Goal: Information Seeking & Learning: Compare options

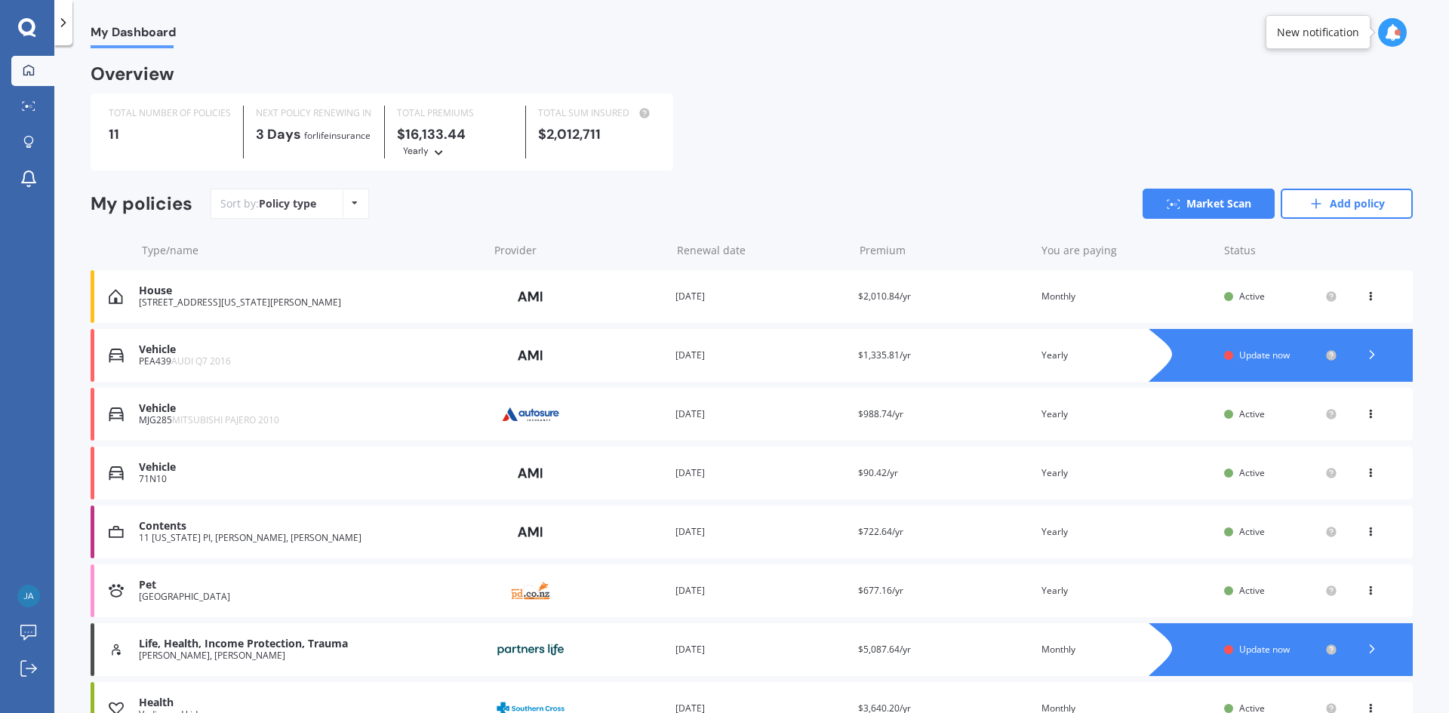
click at [1248, 360] on span "Update now" at bounding box center [1264, 355] width 51 height 13
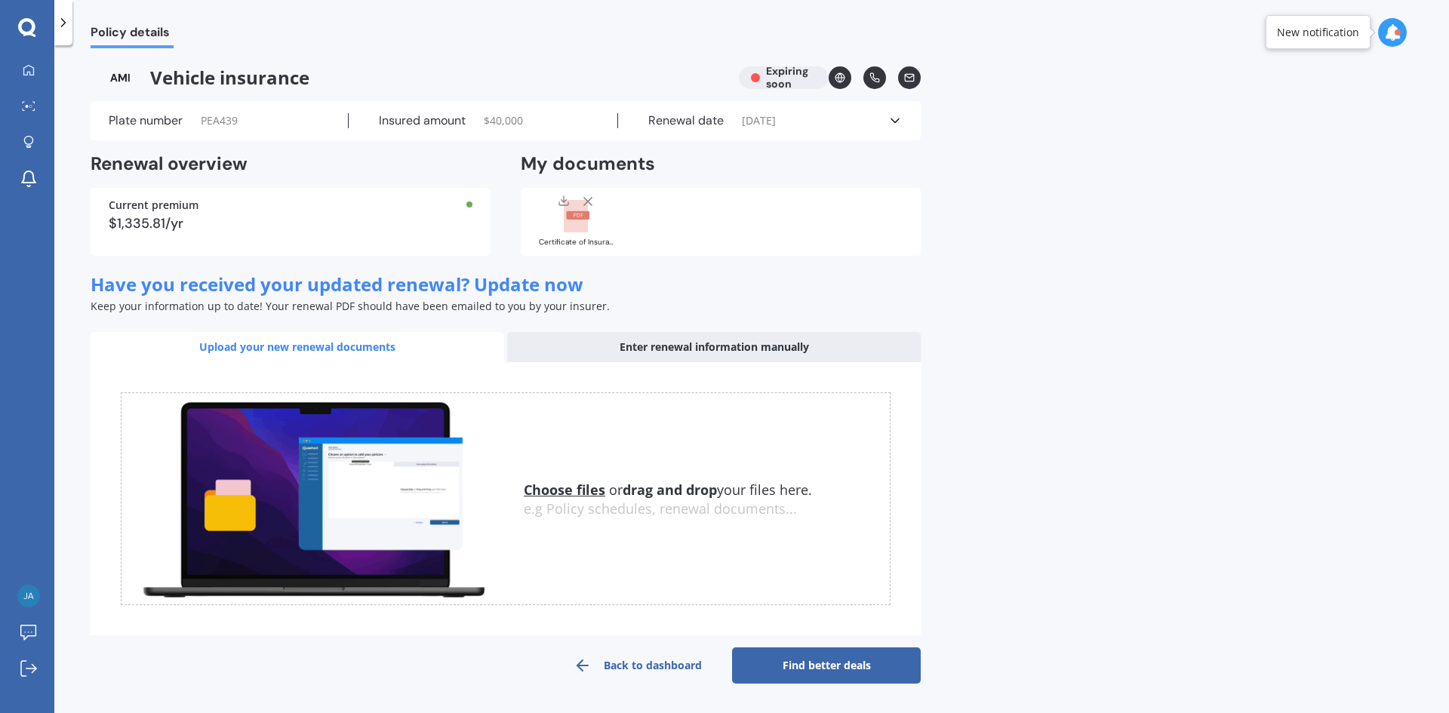
click at [552, 486] on u "Choose files" at bounding box center [564, 490] width 81 height 18
click at [160, 124] on label "Plate number" at bounding box center [146, 120] width 74 height 15
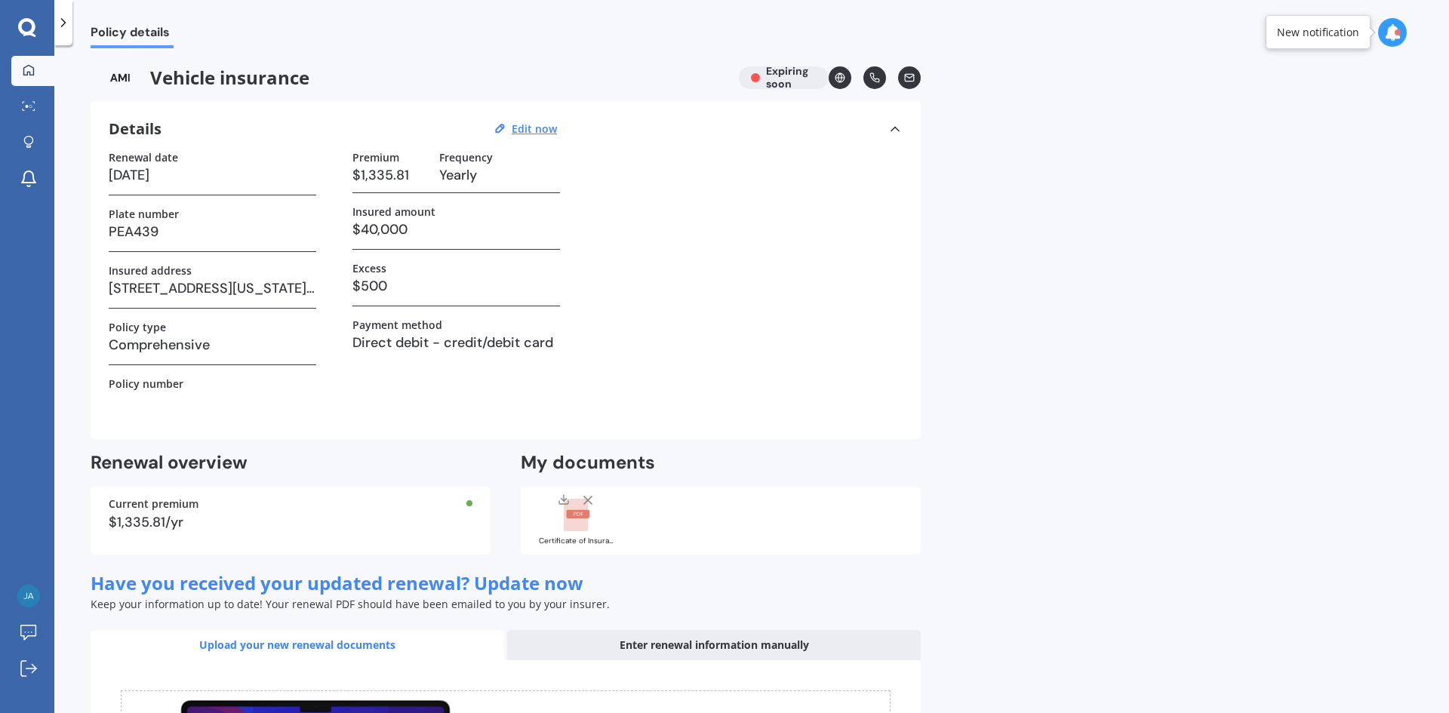
click at [28, 66] on icon at bounding box center [28, 69] width 11 height 11
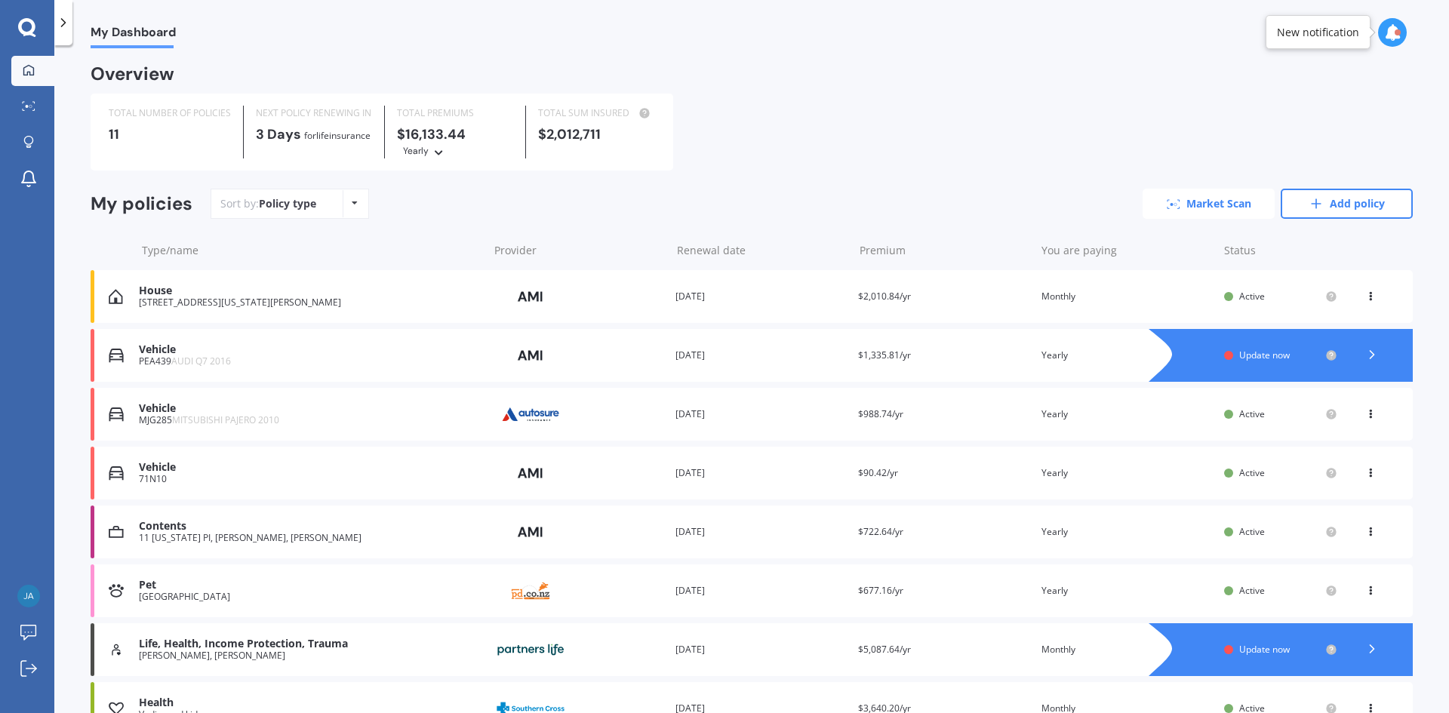
click at [1241, 211] on link "Market Scan" at bounding box center [1208, 204] width 132 height 30
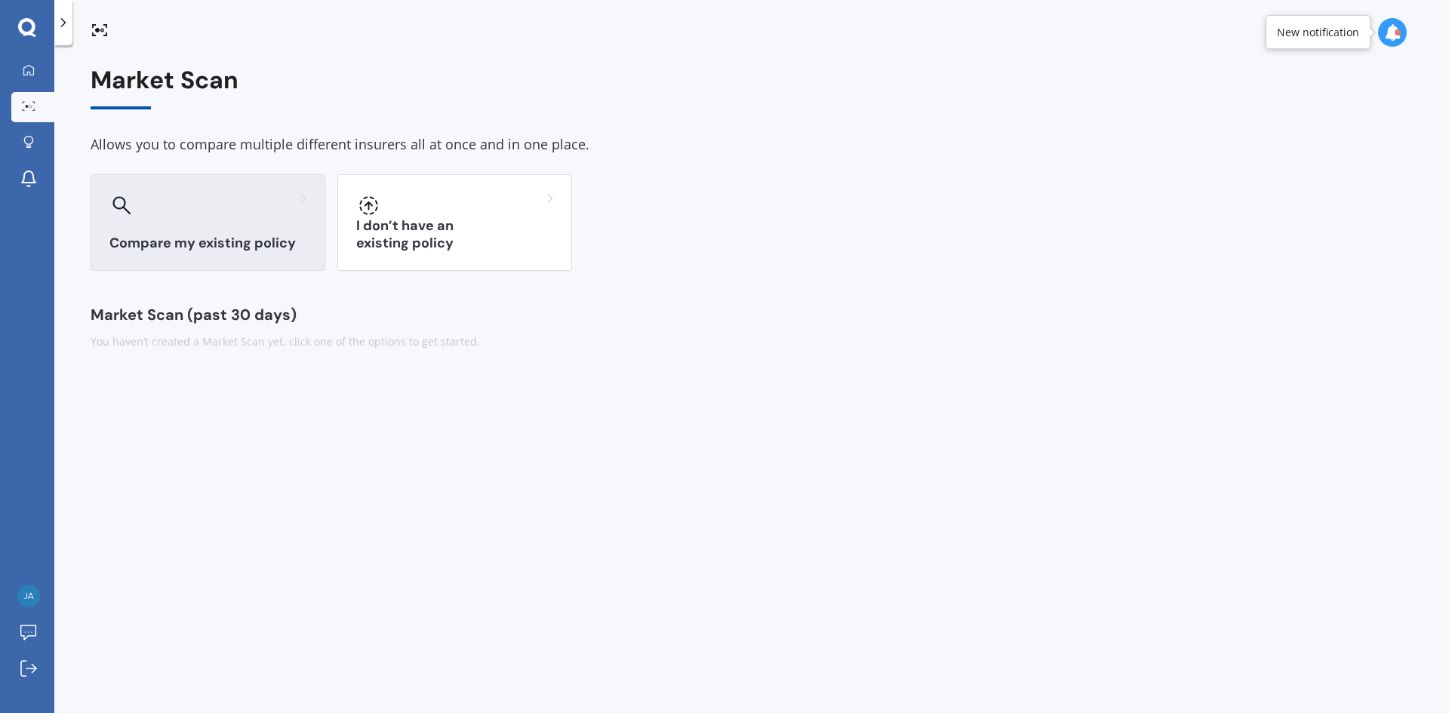
click at [232, 239] on h3 "Compare my existing policy" at bounding box center [207, 243] width 197 height 17
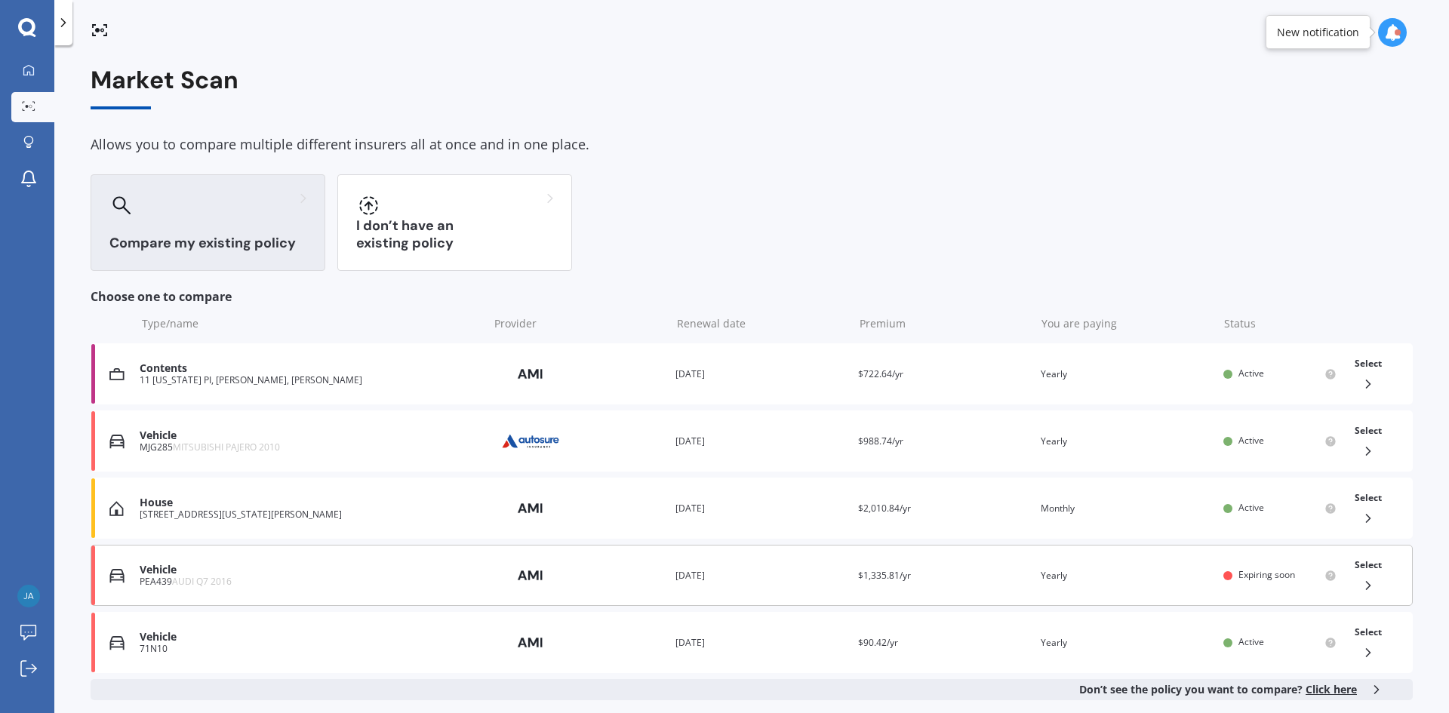
scroll to position [75, 0]
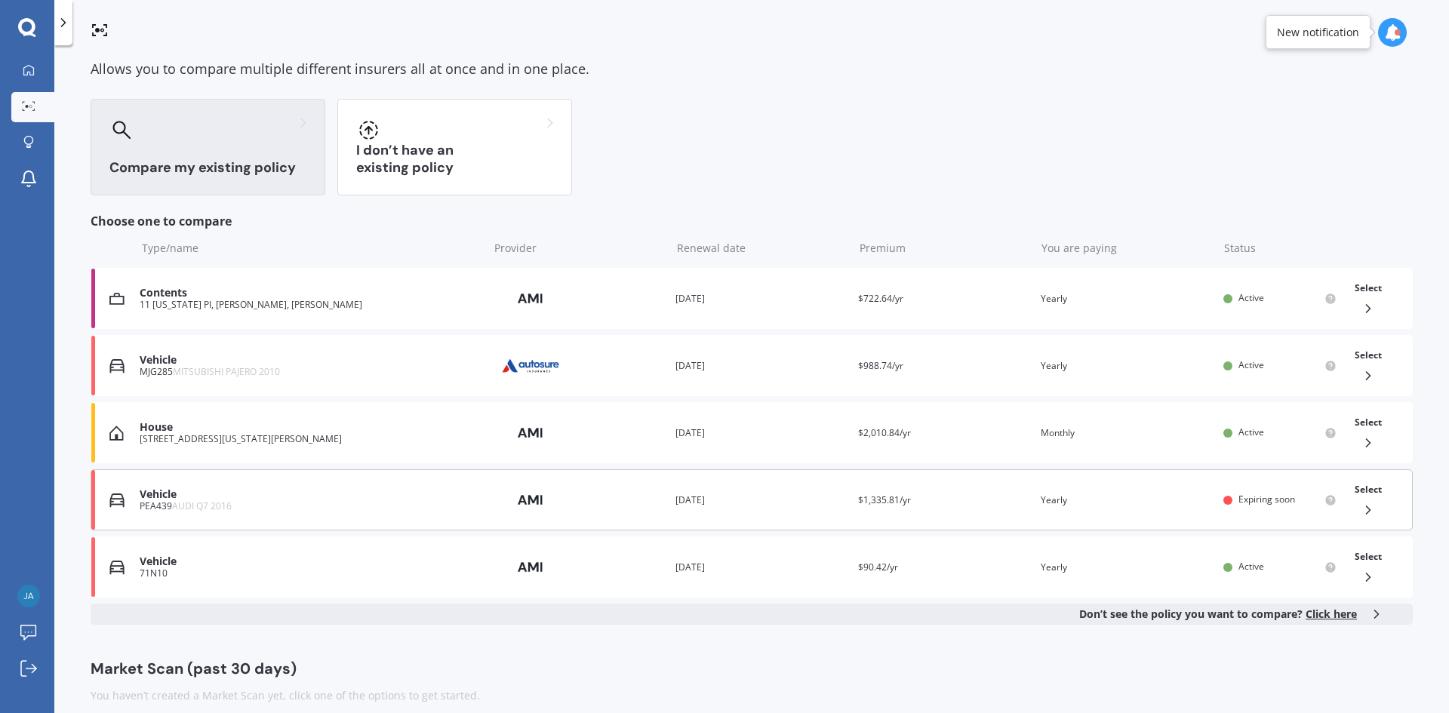
click at [367, 482] on div "Vehicle PEA439 AUDI Q7 2016 Provider Renewal date [DATE] Premium $1,335.81/yr Y…" at bounding box center [752, 499] width 1322 height 61
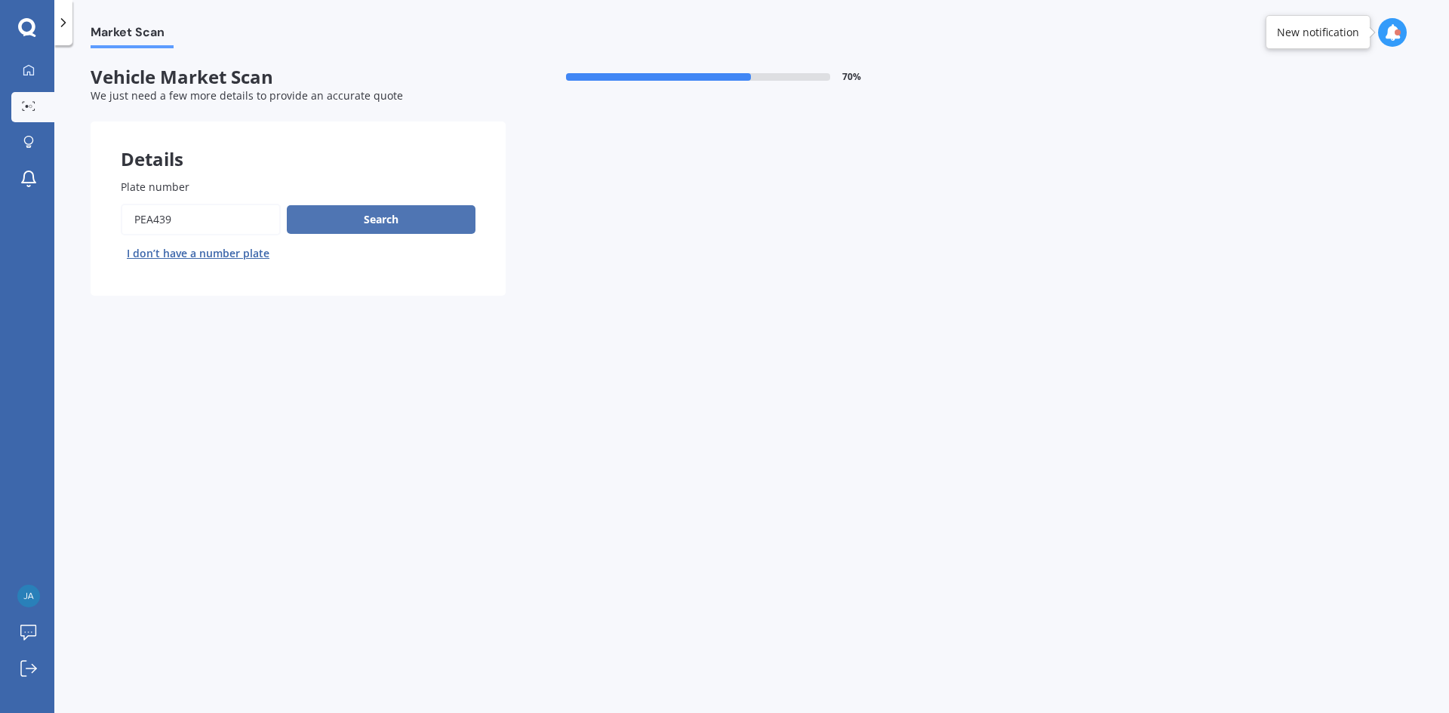
click at [356, 217] on button "Search" at bounding box center [381, 219] width 189 height 29
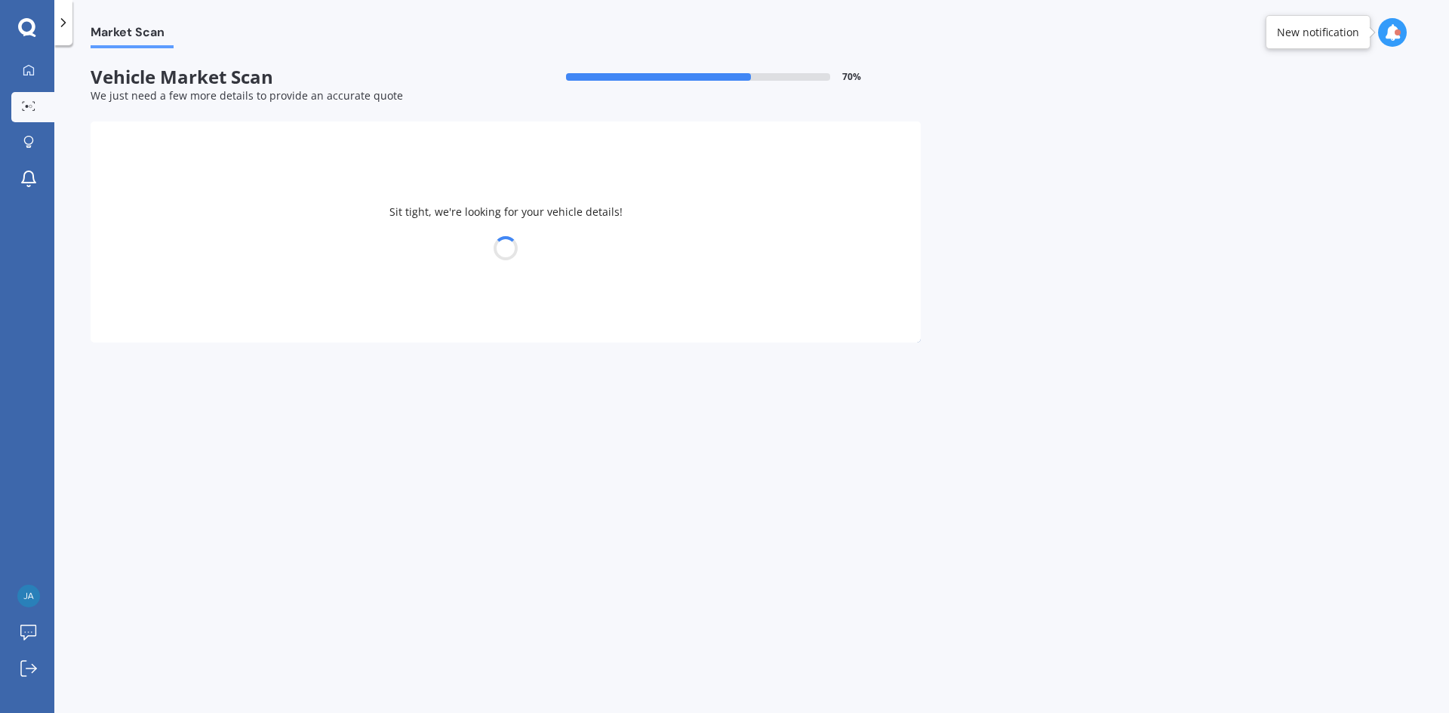
select select "AUDI"
select select "Q7"
select select "05"
select select "01"
select select "1987"
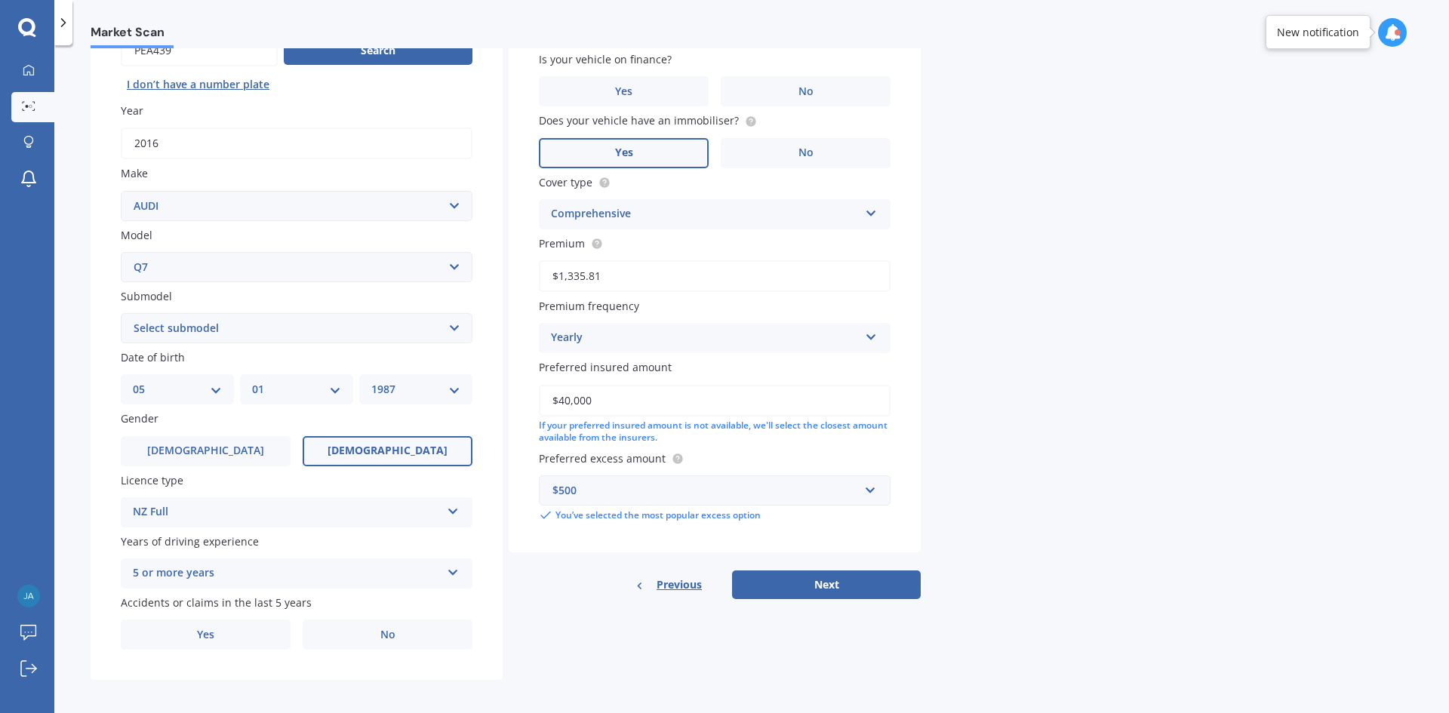
scroll to position [175, 0]
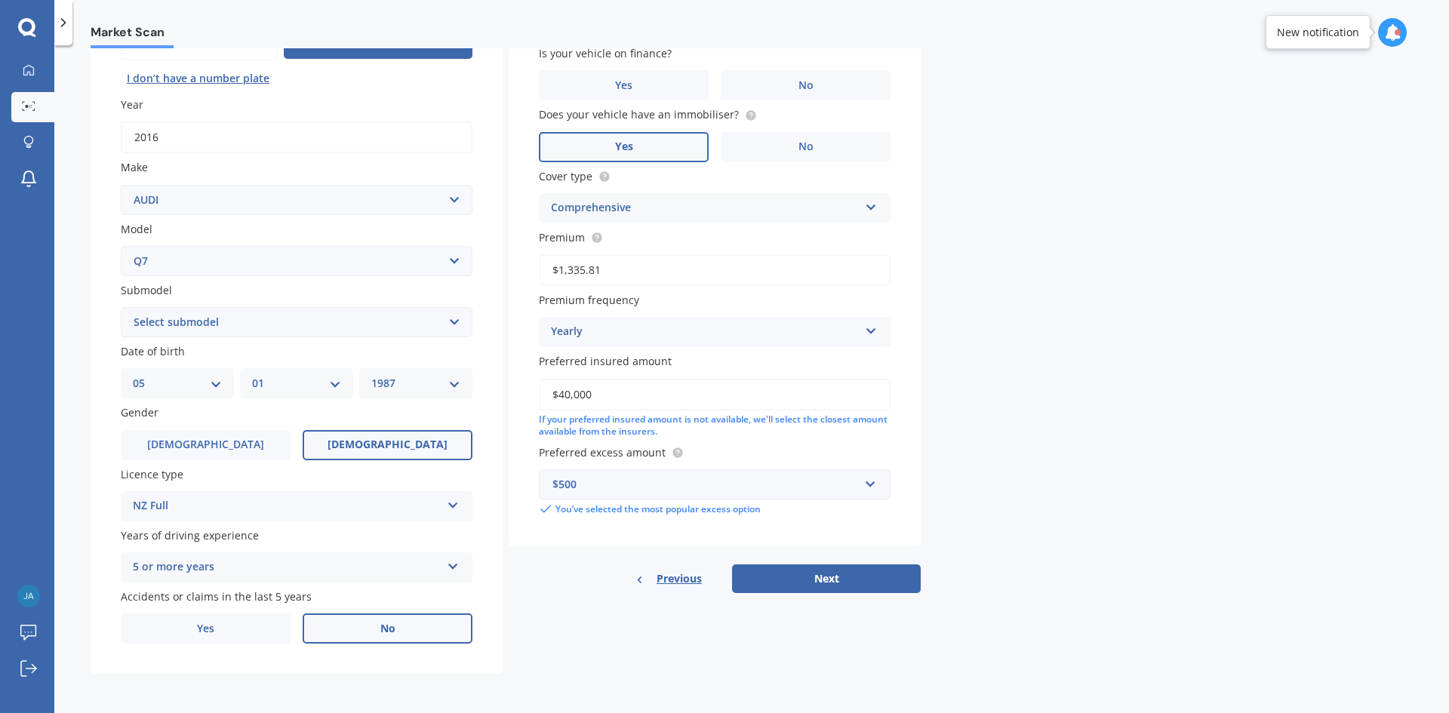
click at [382, 632] on span "No" at bounding box center [387, 629] width 15 height 13
click at [0, 0] on input "No" at bounding box center [0, 0] width 0 height 0
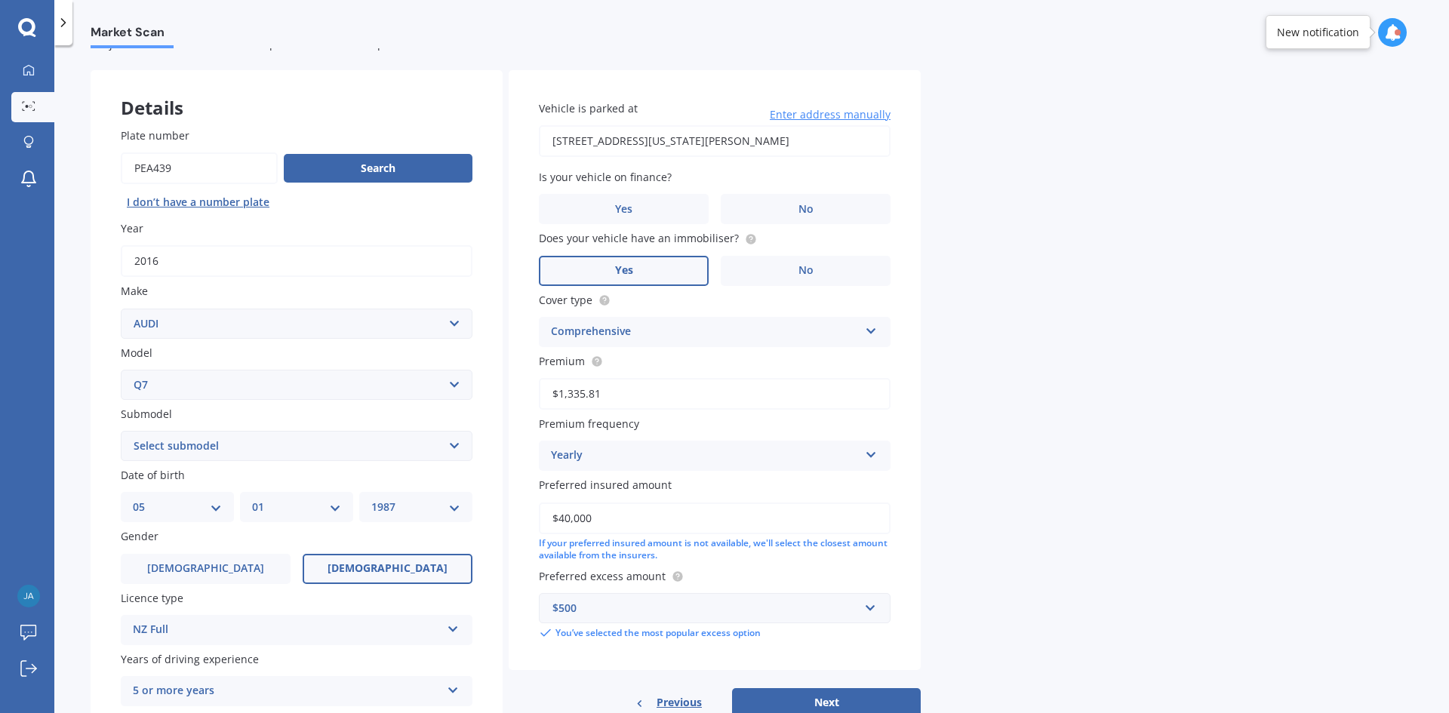
scroll to position [0, 0]
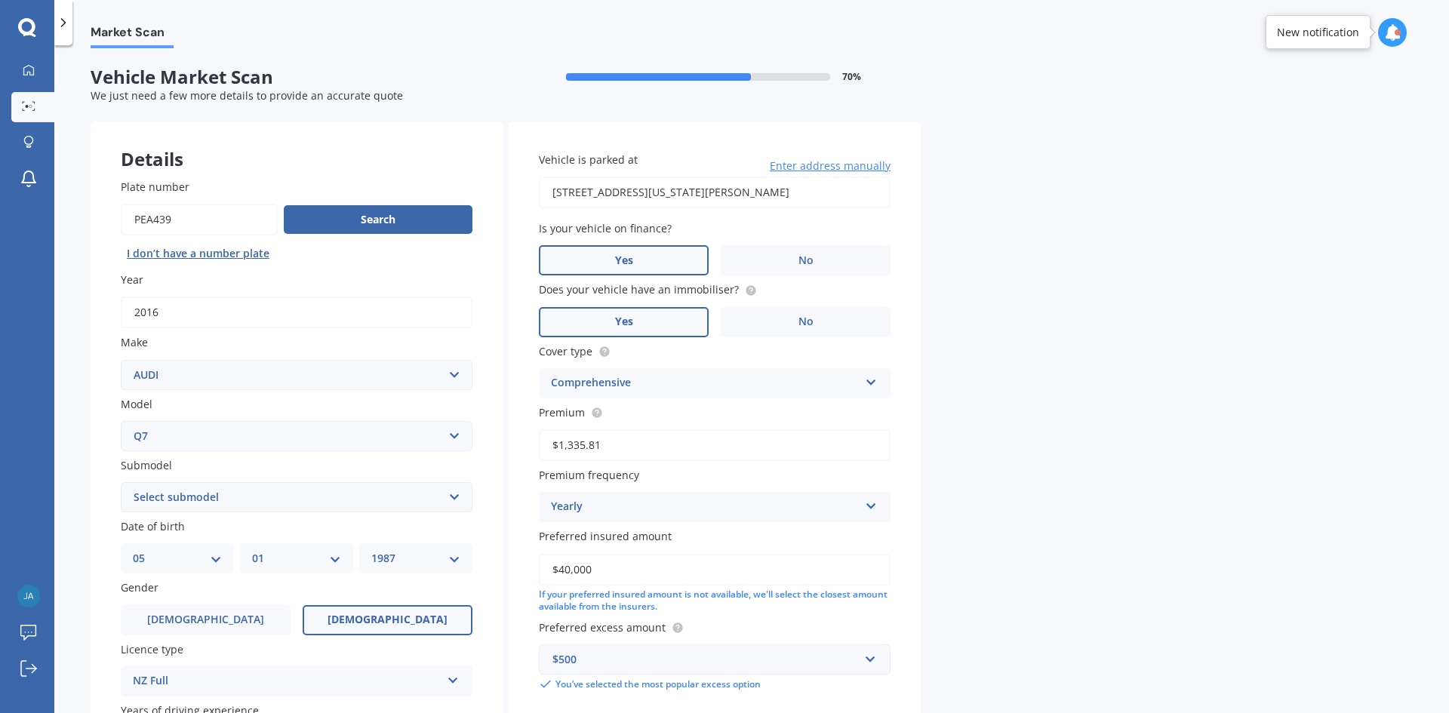
click at [670, 255] on label "Yes" at bounding box center [624, 260] width 170 height 30
click at [0, 0] on input "Yes" at bounding box center [0, 0] width 0 height 0
click at [798, 262] on span "No" at bounding box center [805, 260] width 15 height 13
click at [0, 0] on input "No" at bounding box center [0, 0] width 0 height 0
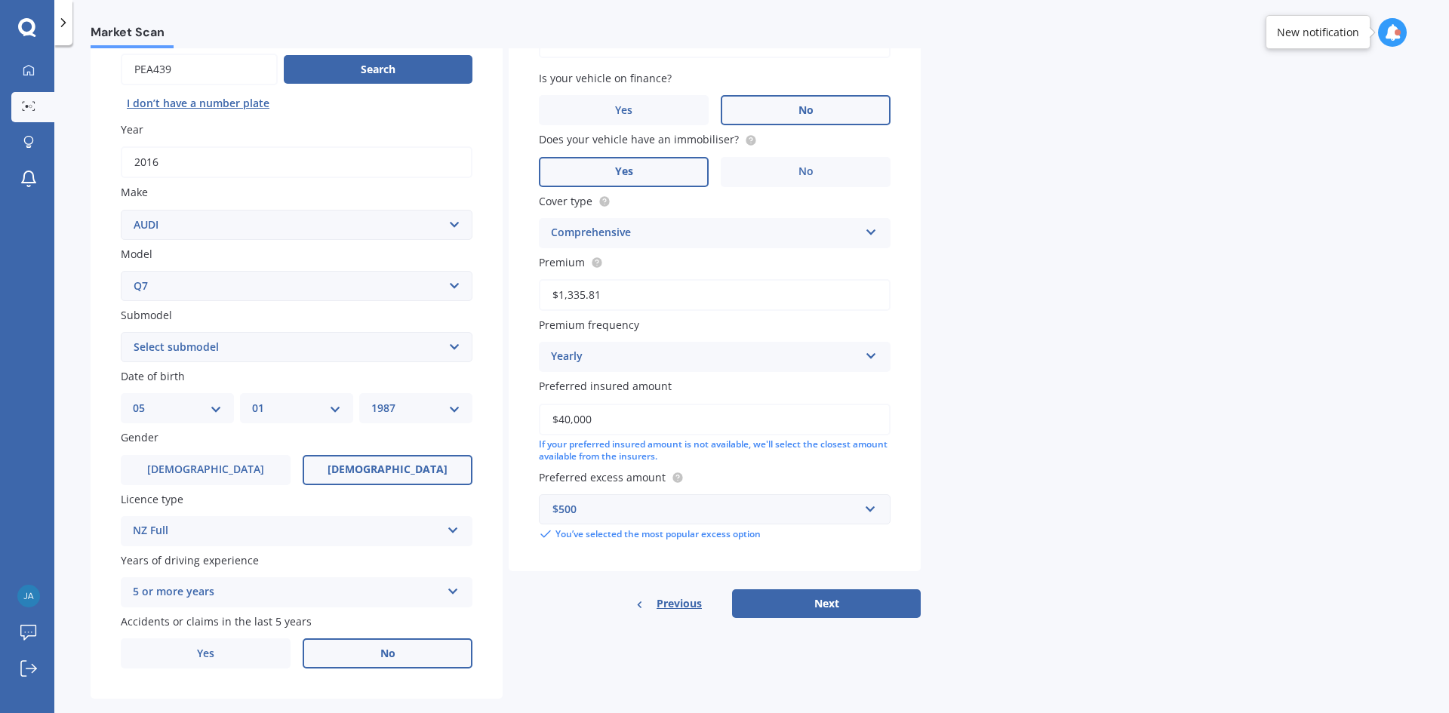
scroll to position [151, 0]
click at [613, 280] on input "$1,335.81" at bounding box center [715, 294] width 352 height 32
drag, startPoint x: 626, startPoint y: 289, endPoint x: 508, endPoint y: 262, distance: 120.8
click at [510, 262] on div "Vehicle is parked at [STREET_ADDRESS][US_STATE][PERSON_NAME] Enter address manu…" at bounding box center [715, 271] width 412 height 601
type input "$1,528.64"
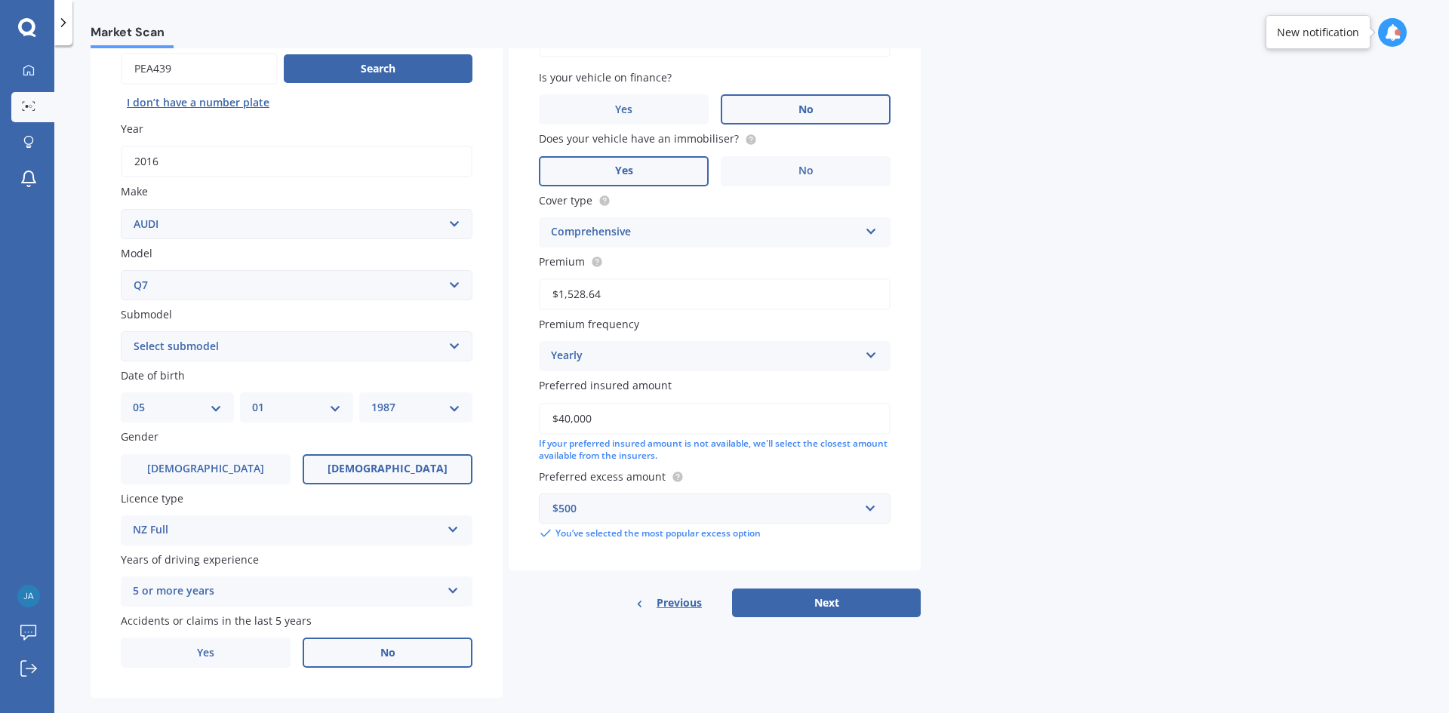
drag, startPoint x: 619, startPoint y: 409, endPoint x: 616, endPoint y: 421, distance: 12.4
click at [620, 409] on input "$40,000" at bounding box center [715, 419] width 352 height 32
drag, startPoint x: 616, startPoint y: 418, endPoint x: 526, endPoint y: 417, distance: 89.8
click at [526, 417] on div "Vehicle is parked at [STREET_ADDRESS][US_STATE][PERSON_NAME] Enter address manu…" at bounding box center [715, 271] width 412 height 601
type input "$38,000"
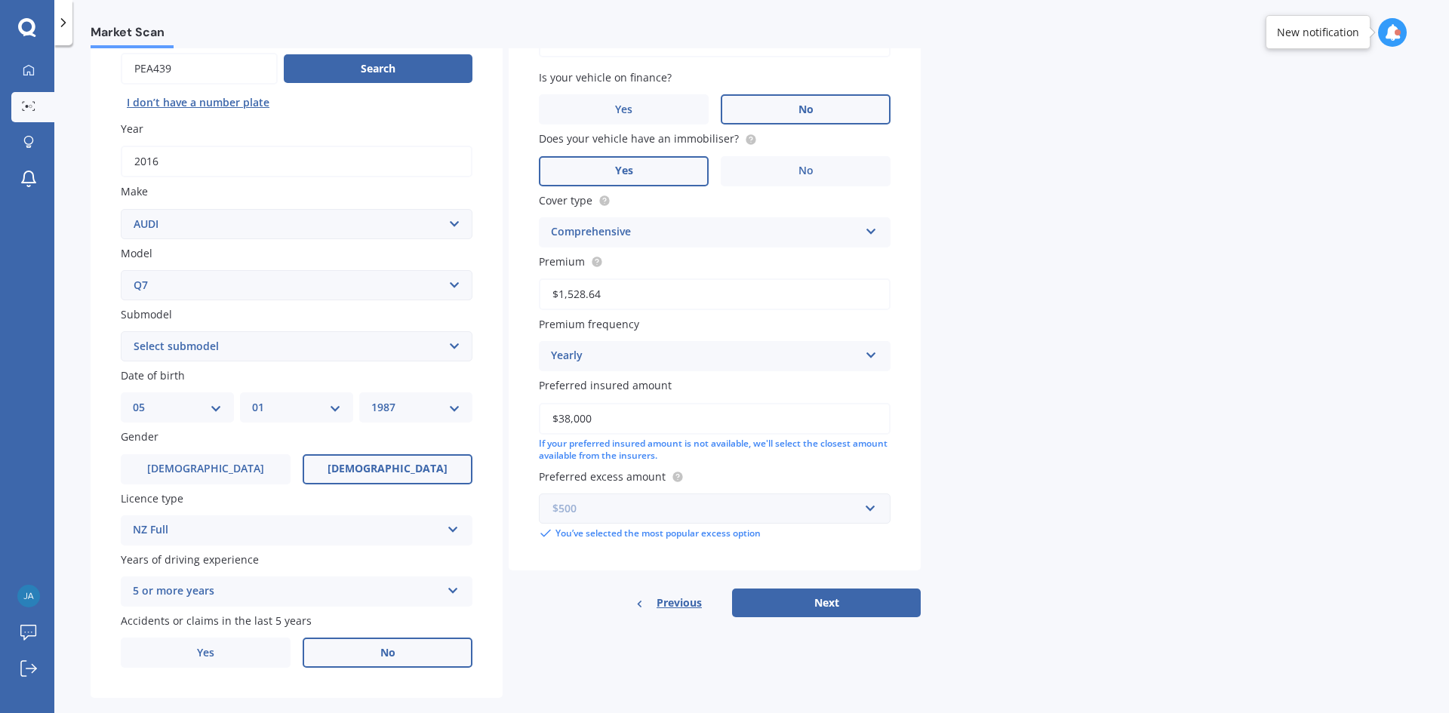
click at [590, 518] on input "text" at bounding box center [709, 508] width 338 height 29
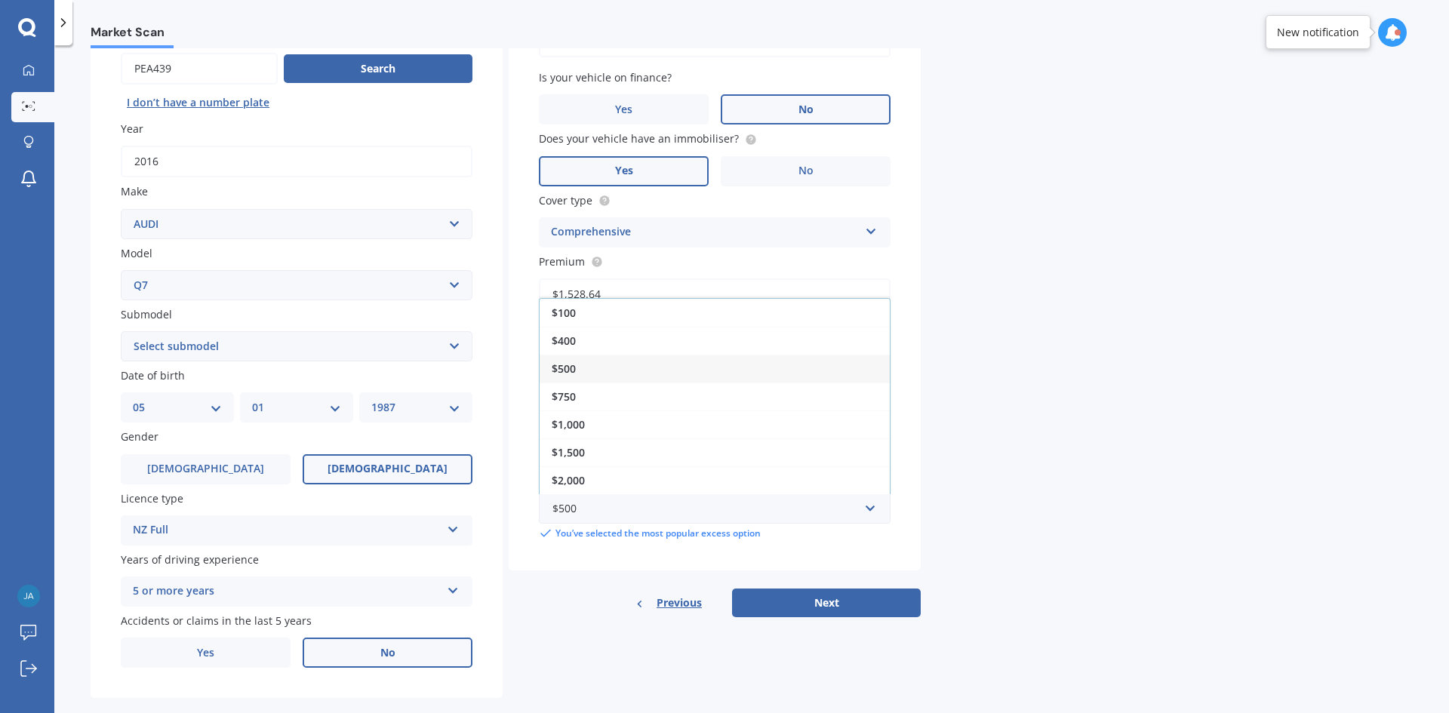
click at [955, 507] on div "Market Scan Vehicle Market Scan 70 % We just need a few more details to provide…" at bounding box center [751, 382] width 1394 height 668
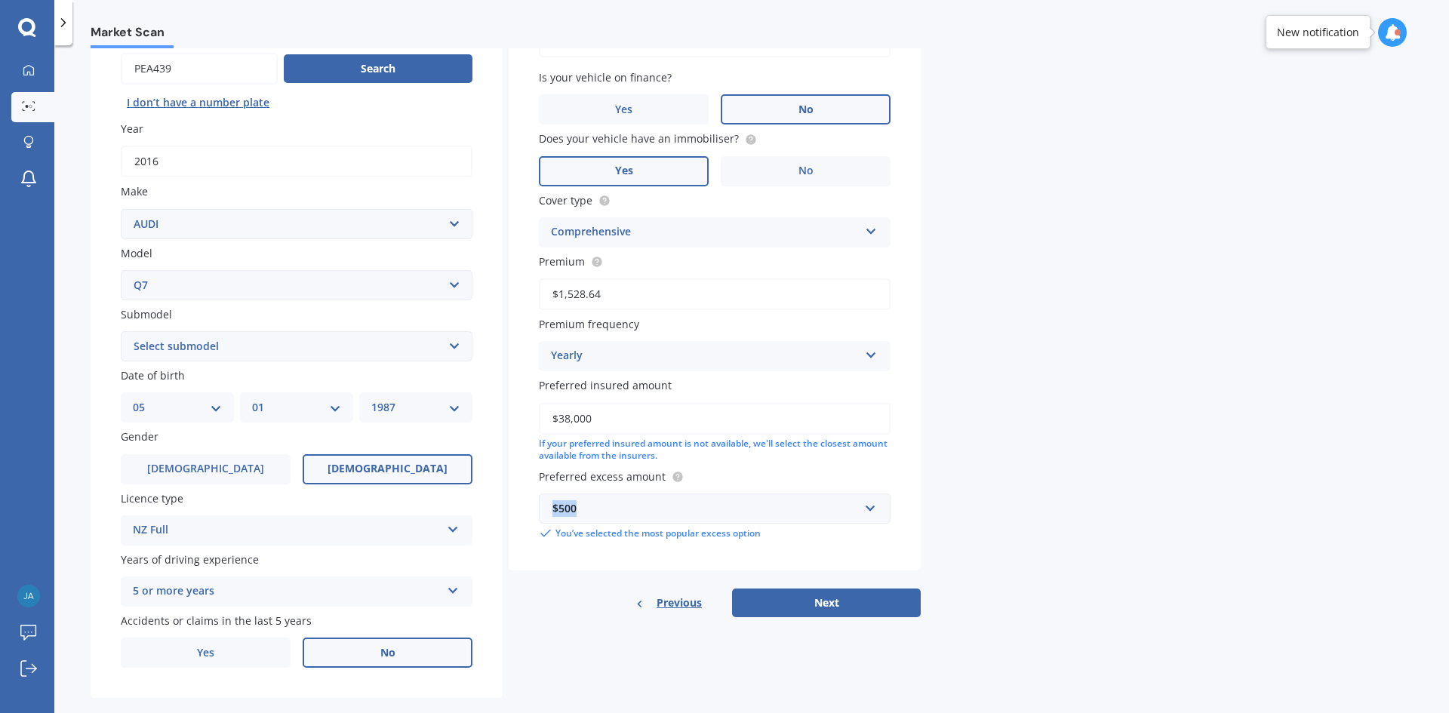
drag, startPoint x: 681, startPoint y: 512, endPoint x: 508, endPoint y: 512, distance: 173.6
click at [508, 512] on div "Details Plate number Search I don’t have a number plate Year [DATE] Make Select…" at bounding box center [506, 335] width 830 height 728
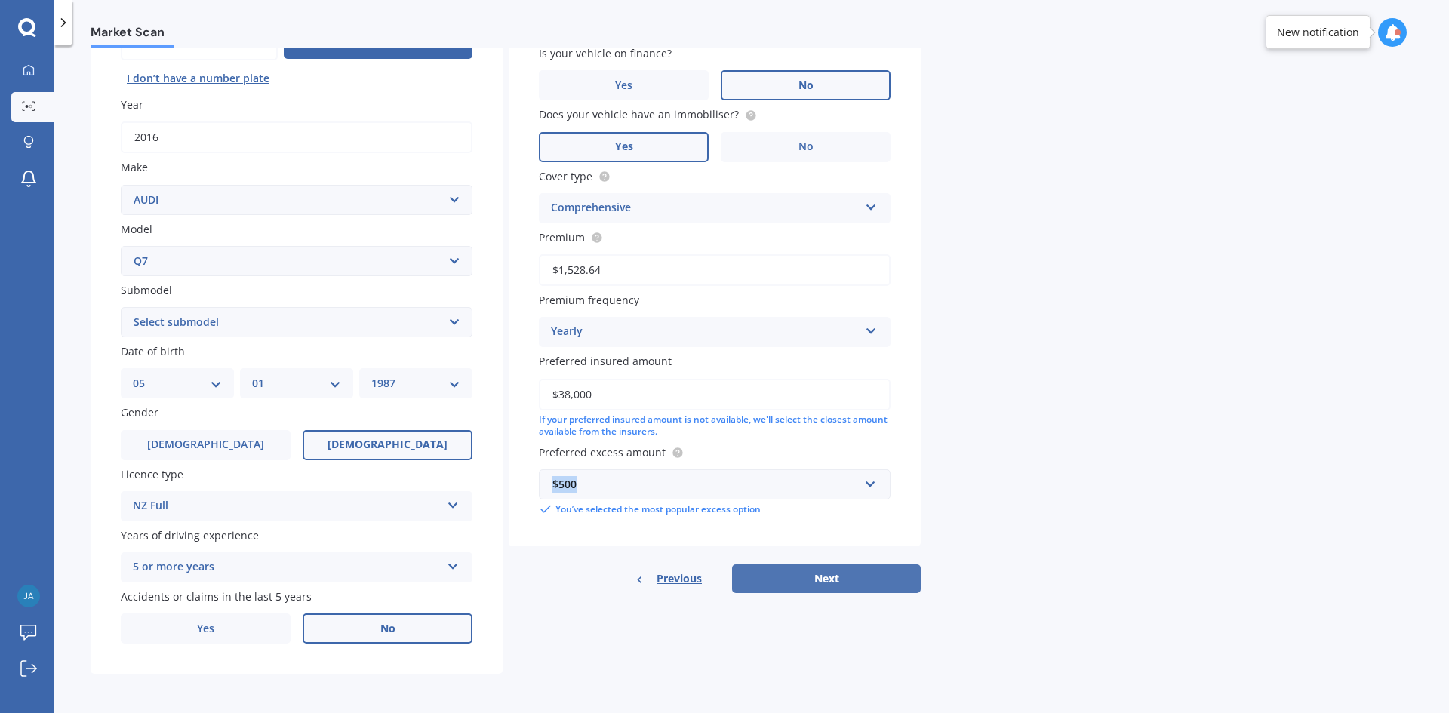
click at [859, 579] on button "Next" at bounding box center [826, 578] width 189 height 29
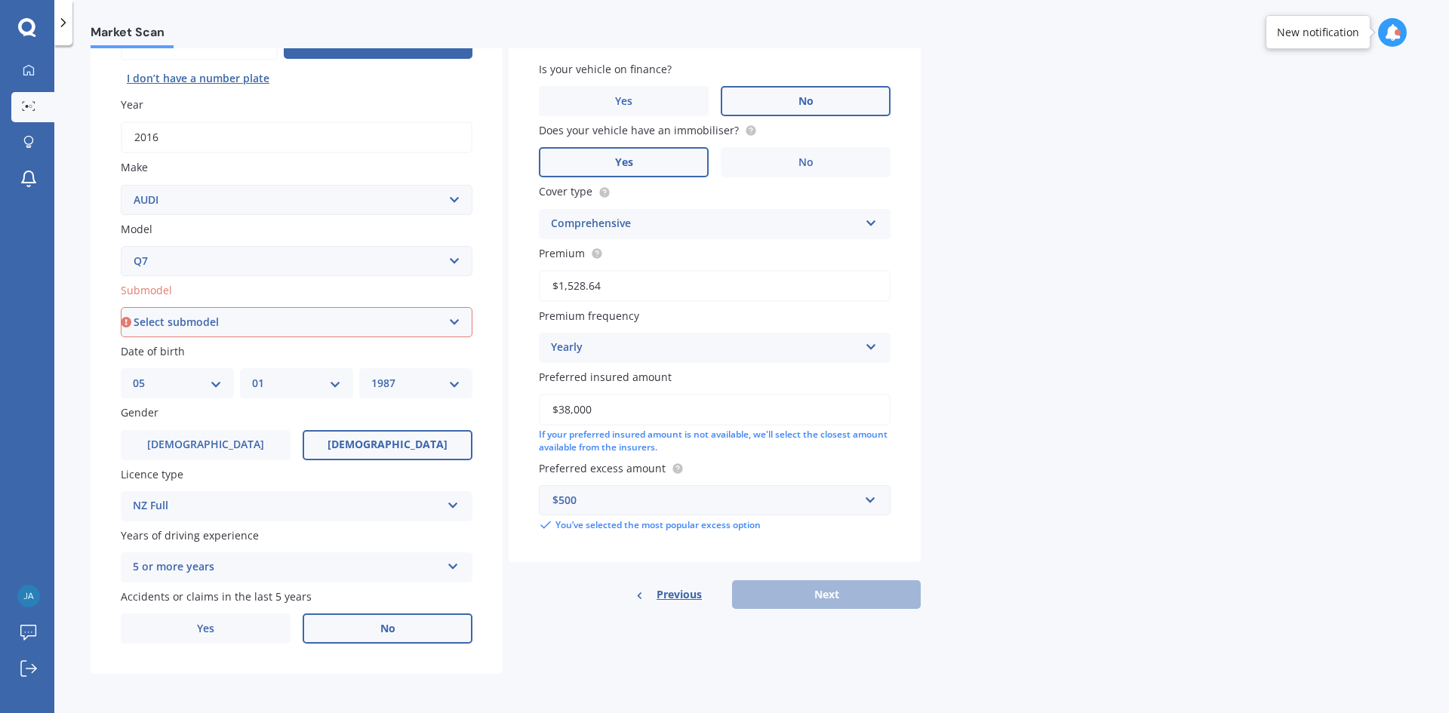
click at [853, 600] on div "Previous Next" at bounding box center [715, 594] width 412 height 29
click at [280, 330] on select "Select submodel 3.0 TDI Quattro 3.6 V6 4.2 TDI 4.2 V8 6.0 V12 e-Tron FSI Quattr…" at bounding box center [297, 322] width 352 height 30
select select "3.0 TDI QUATTRO"
click at [121, 307] on select "Select submodel 3.0 TDI Quattro 3.6 V6 4.2 TDI 4.2 V8 6.0 V12 e-Tron FSI Quattr…" at bounding box center [297, 322] width 352 height 30
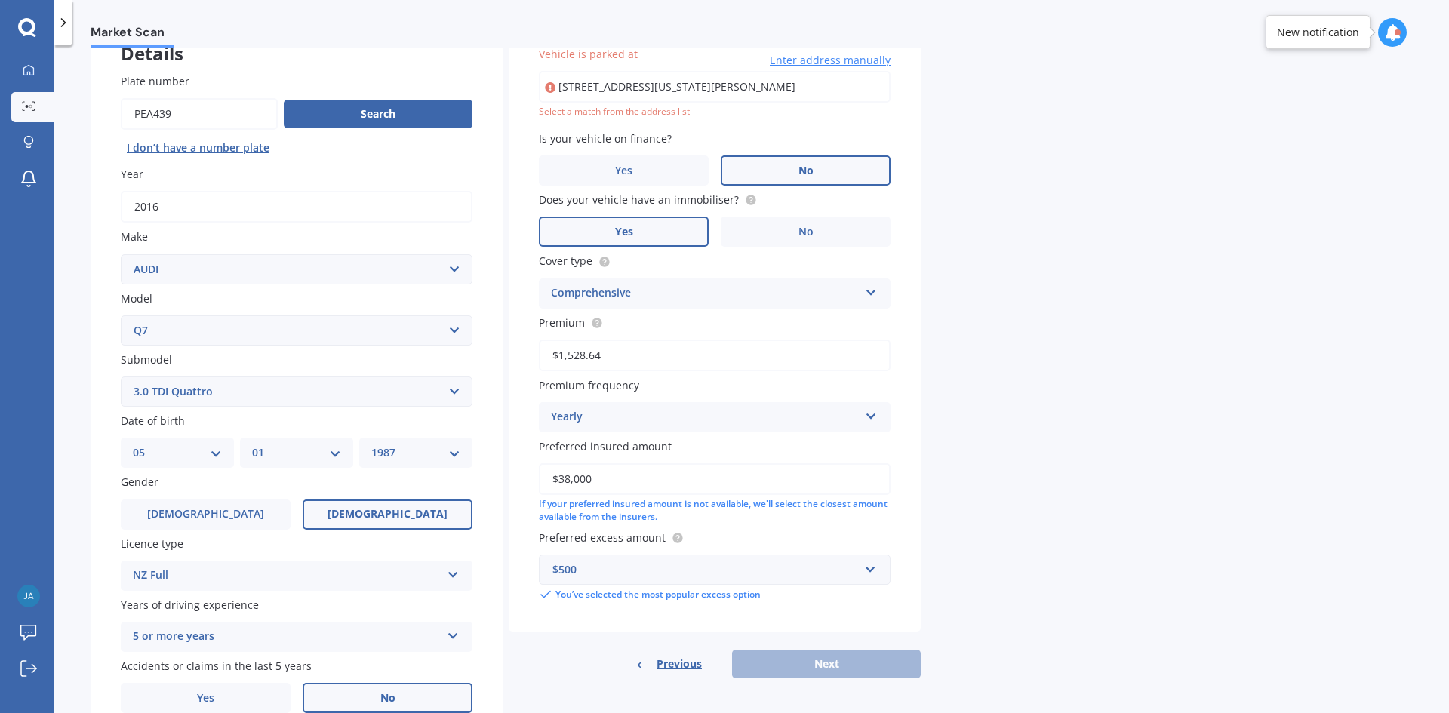
scroll to position [103, 0]
type input "[STREET_ADDRESS][US_STATE][PERSON_NAME]"
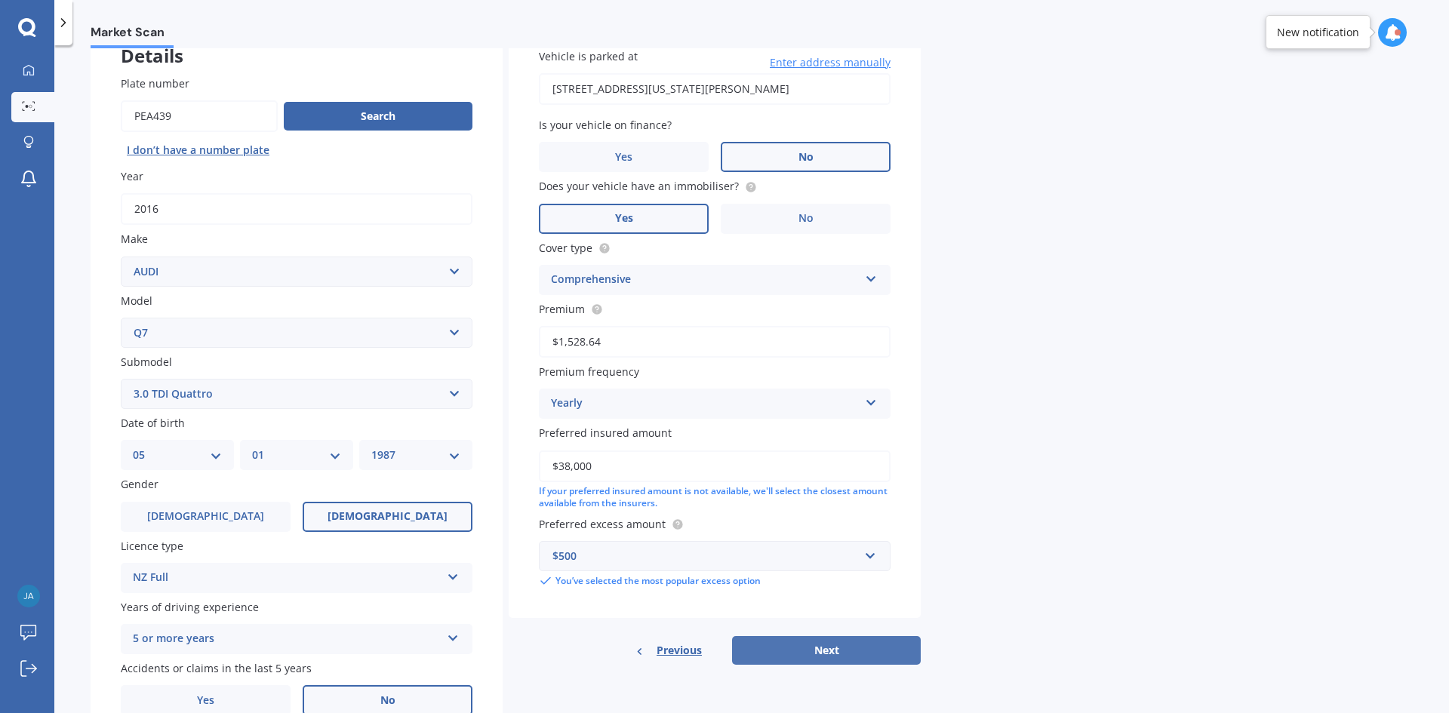
click at [832, 659] on button "Next" at bounding box center [826, 650] width 189 height 29
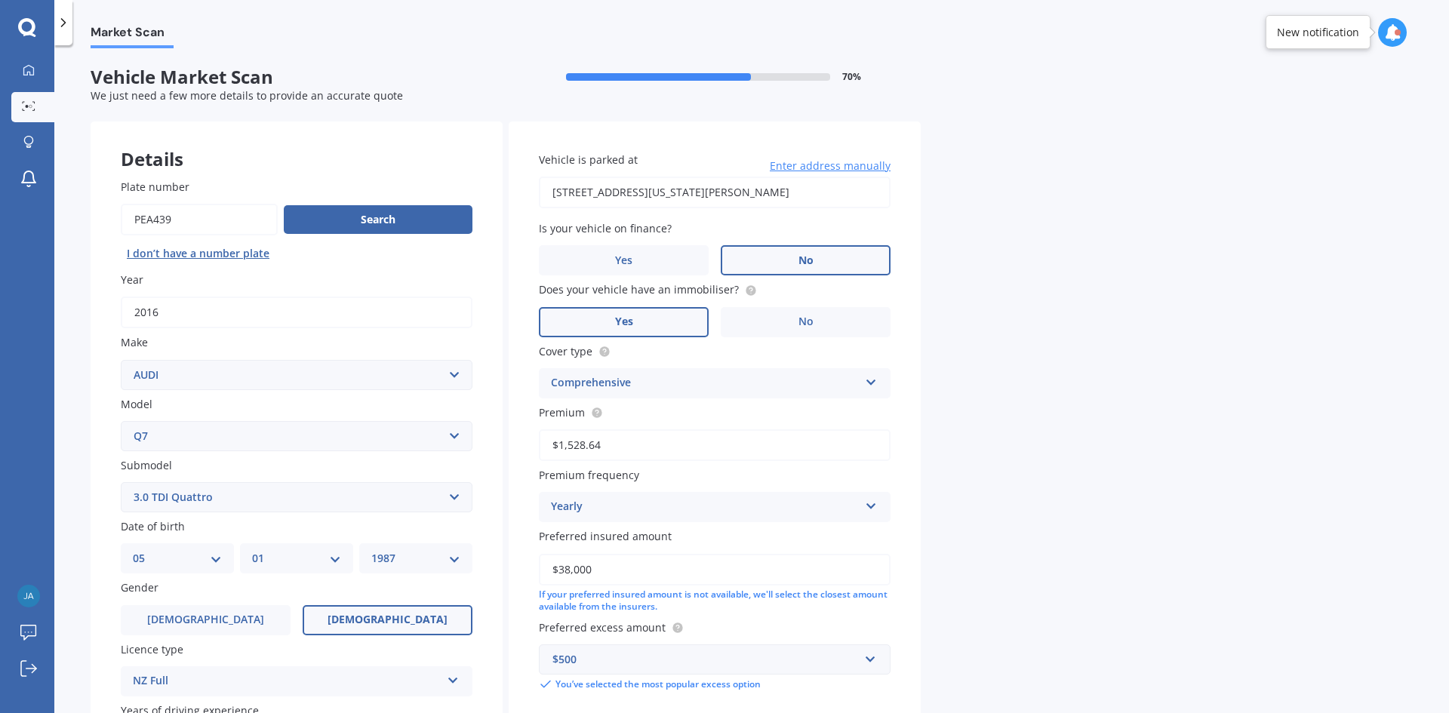
select select "05"
select select "01"
select select "1987"
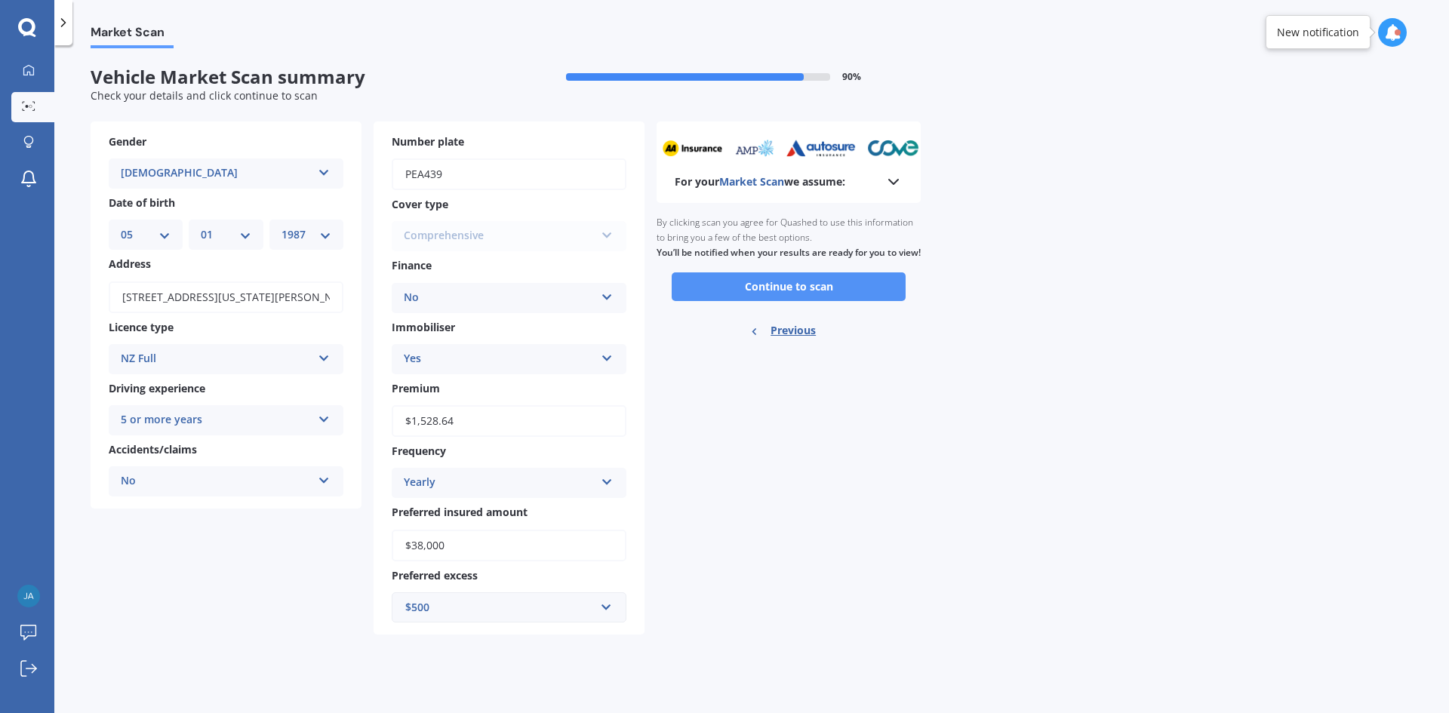
click at [851, 301] on button "Continue to scan" at bounding box center [789, 286] width 234 height 29
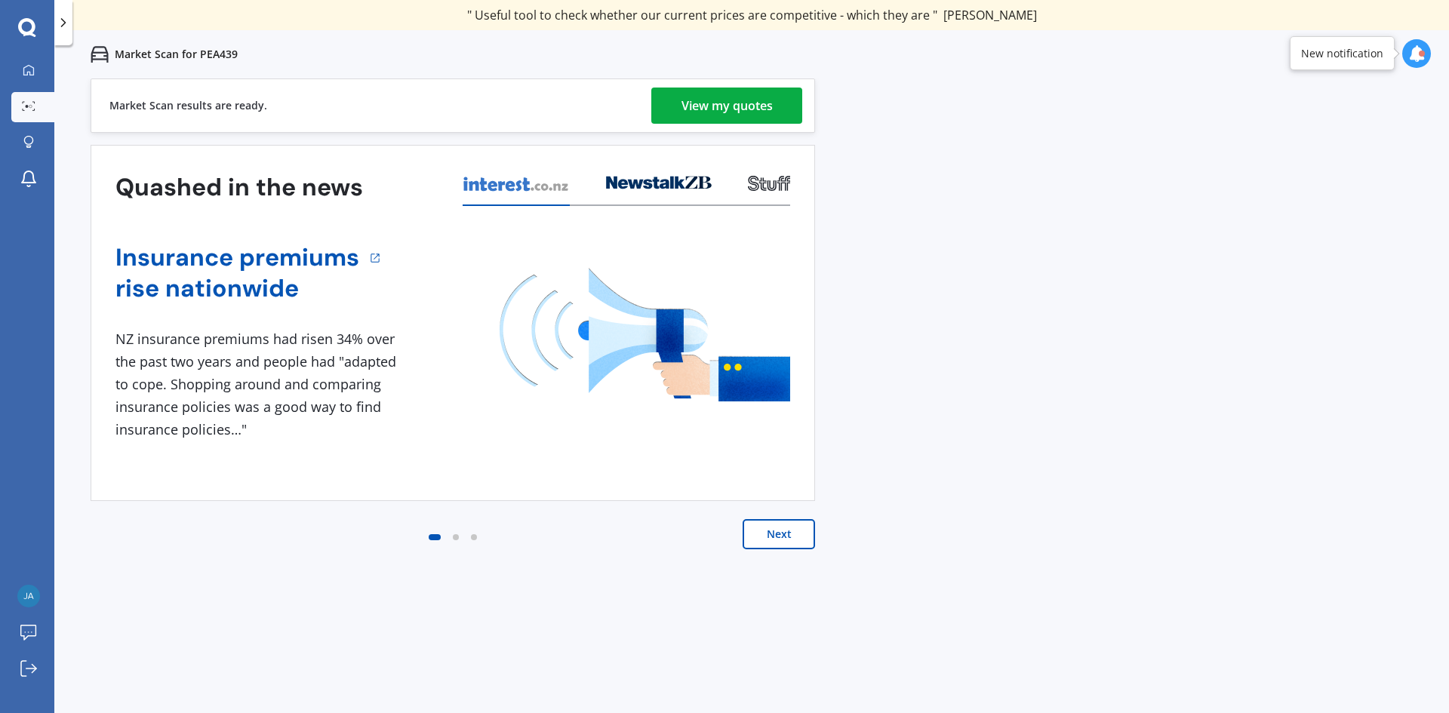
click at [714, 106] on div "View my quotes" at bounding box center [726, 106] width 91 height 36
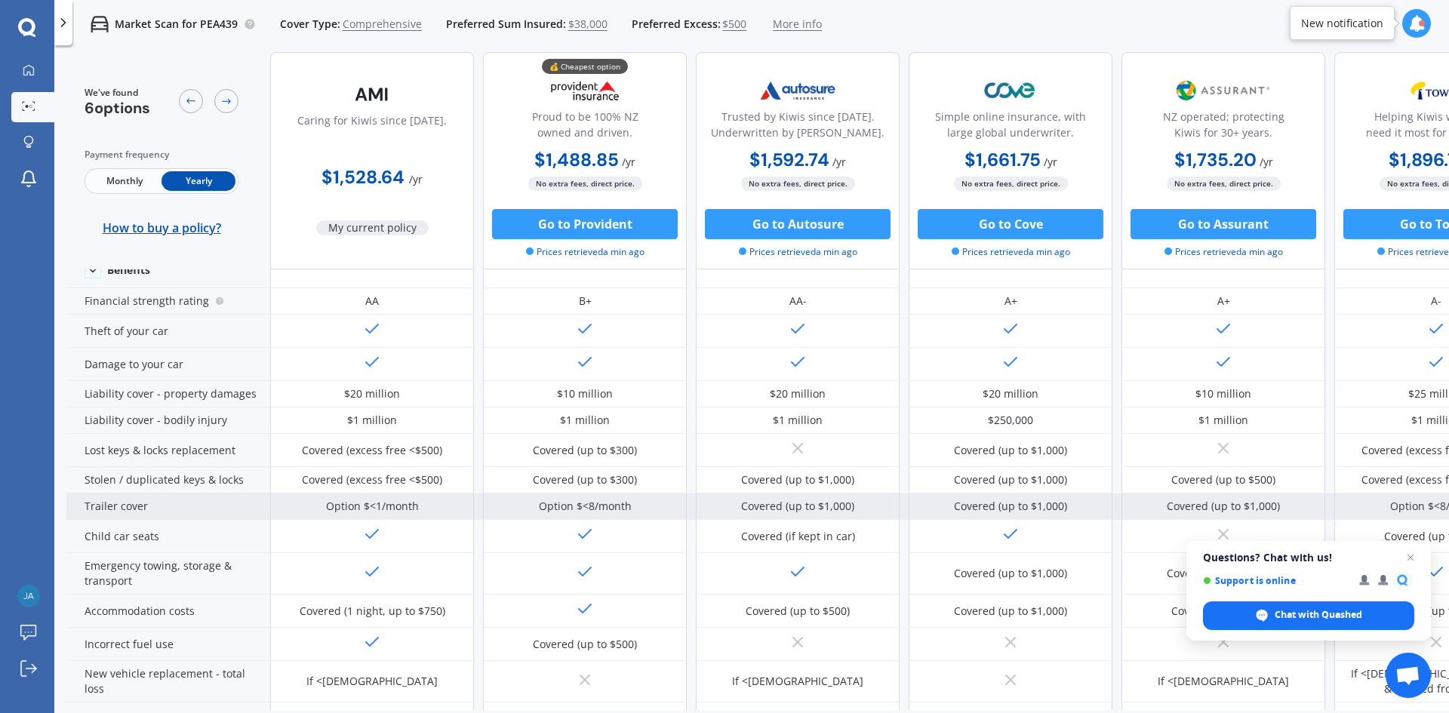
scroll to position [151, 0]
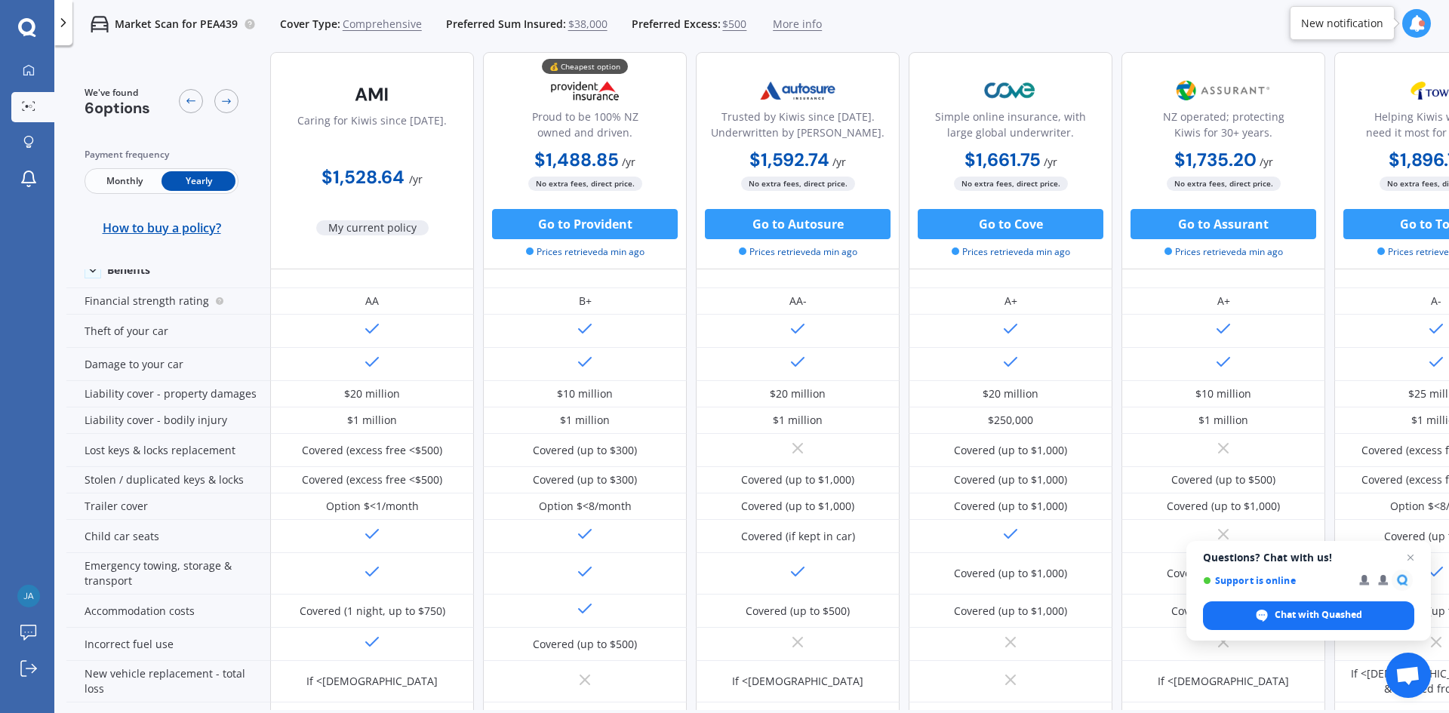
drag, startPoint x: 445, startPoint y: 174, endPoint x: 321, endPoint y: 171, distance: 124.5
click at [321, 171] on div "$1,528.64 / yr" at bounding box center [372, 171] width 204 height 43
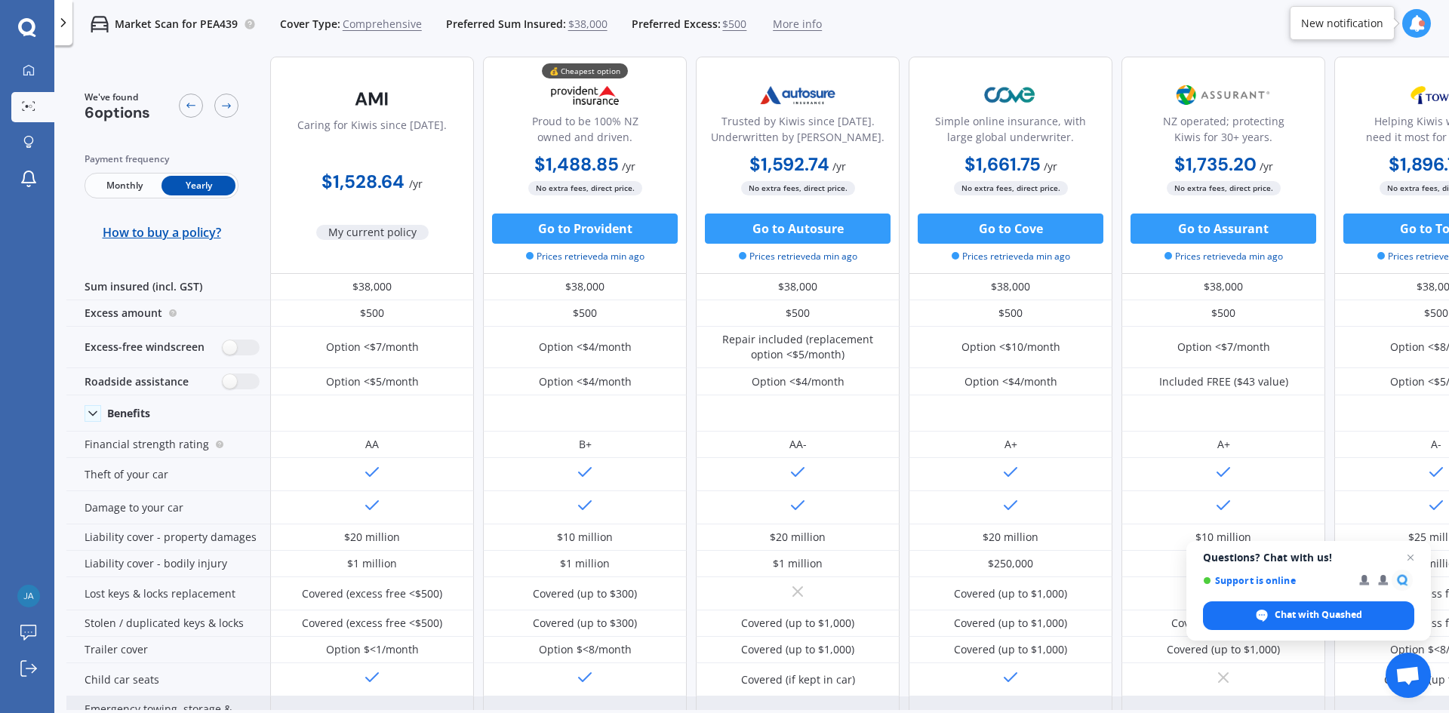
scroll to position [0, 0]
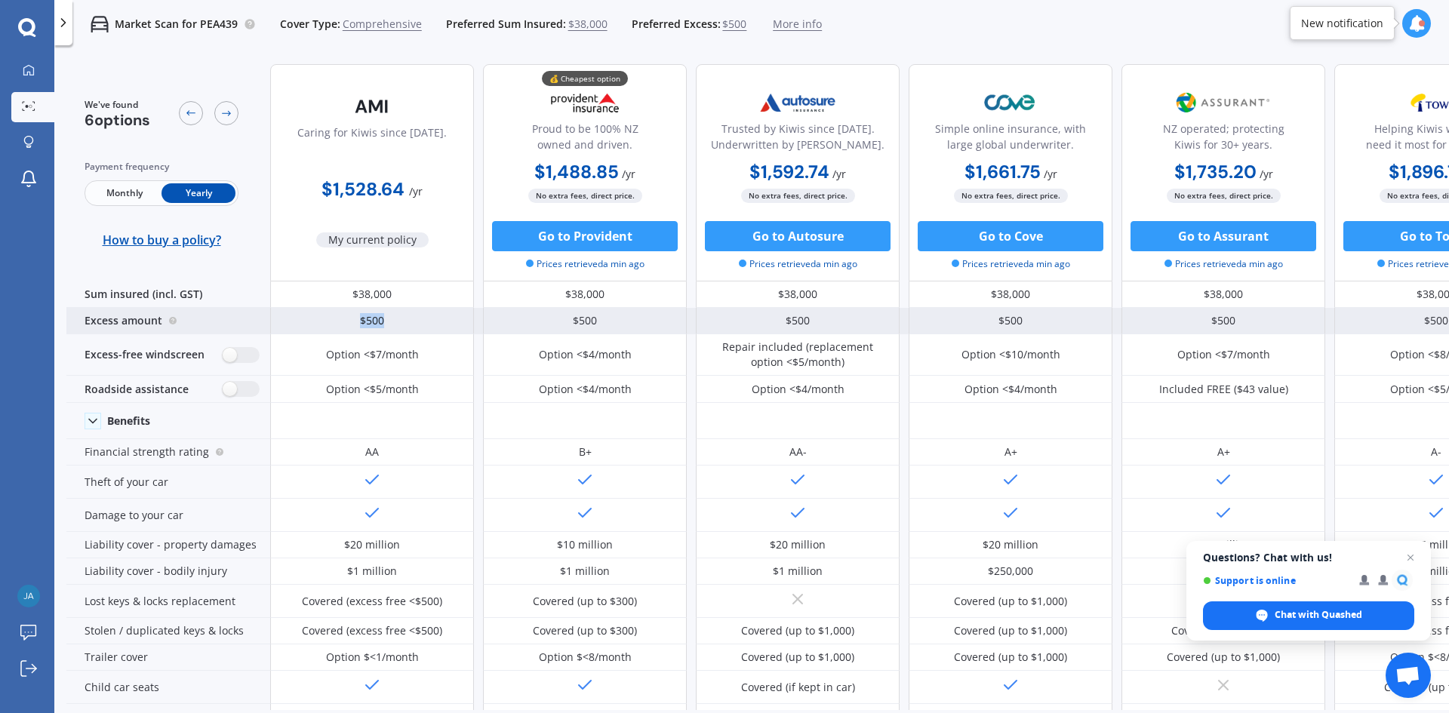
drag, startPoint x: 358, startPoint y: 323, endPoint x: 398, endPoint y: 318, distance: 40.2
click at [398, 318] on div "$500" at bounding box center [372, 321] width 204 height 26
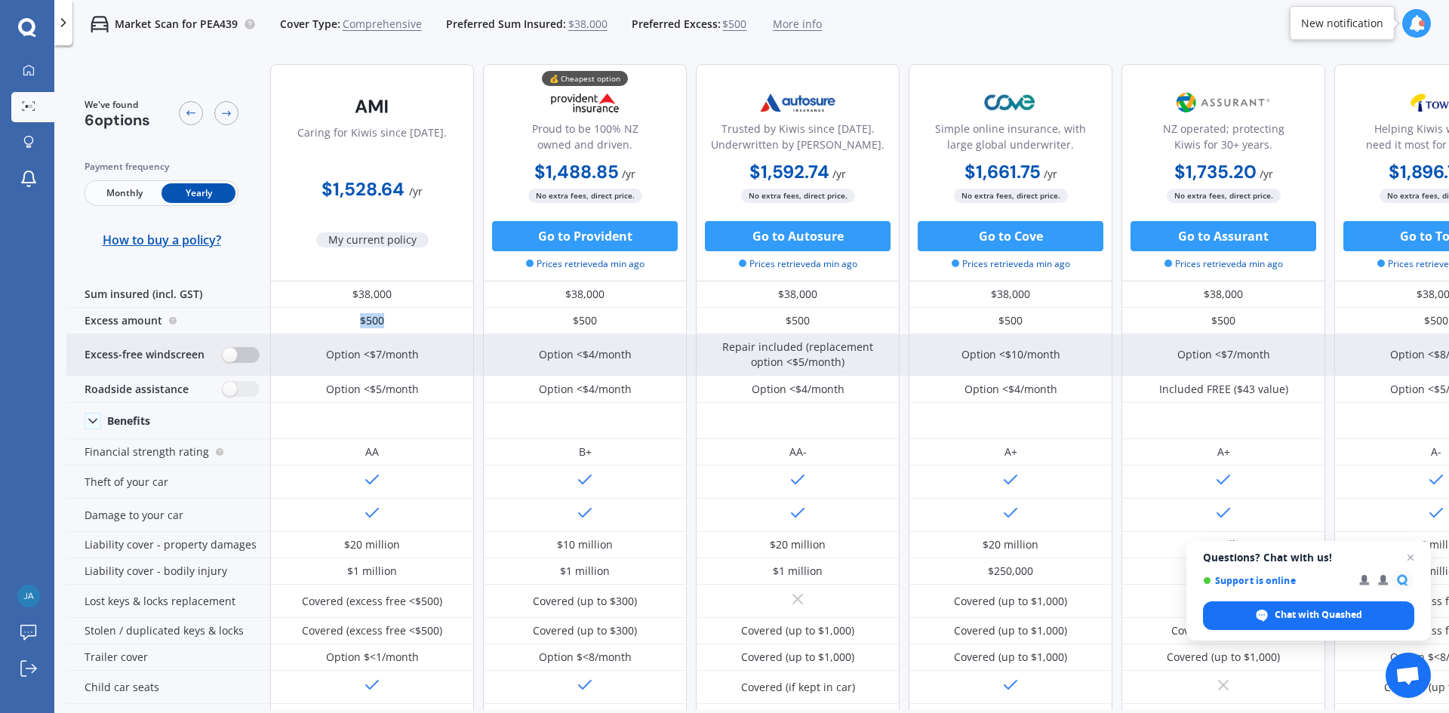
click at [250, 353] on label at bounding box center [241, 355] width 37 height 16
radio input "true"
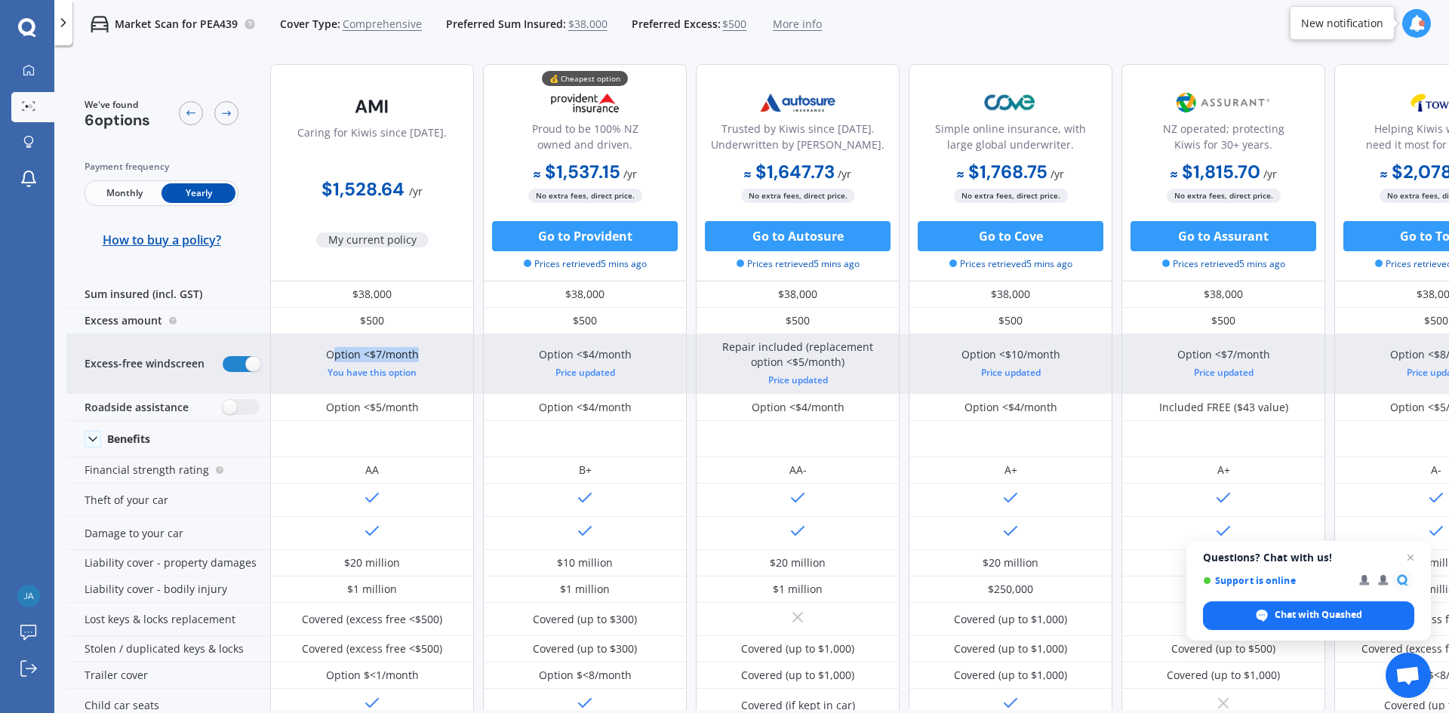
drag, startPoint x: 337, startPoint y: 354, endPoint x: 420, endPoint y: 354, distance: 82.3
click at [420, 354] on div "Option <$7/month You have this option" at bounding box center [372, 364] width 204 height 60
click at [447, 364] on div "Option <$7/month You have this option" at bounding box center [372, 364] width 204 height 60
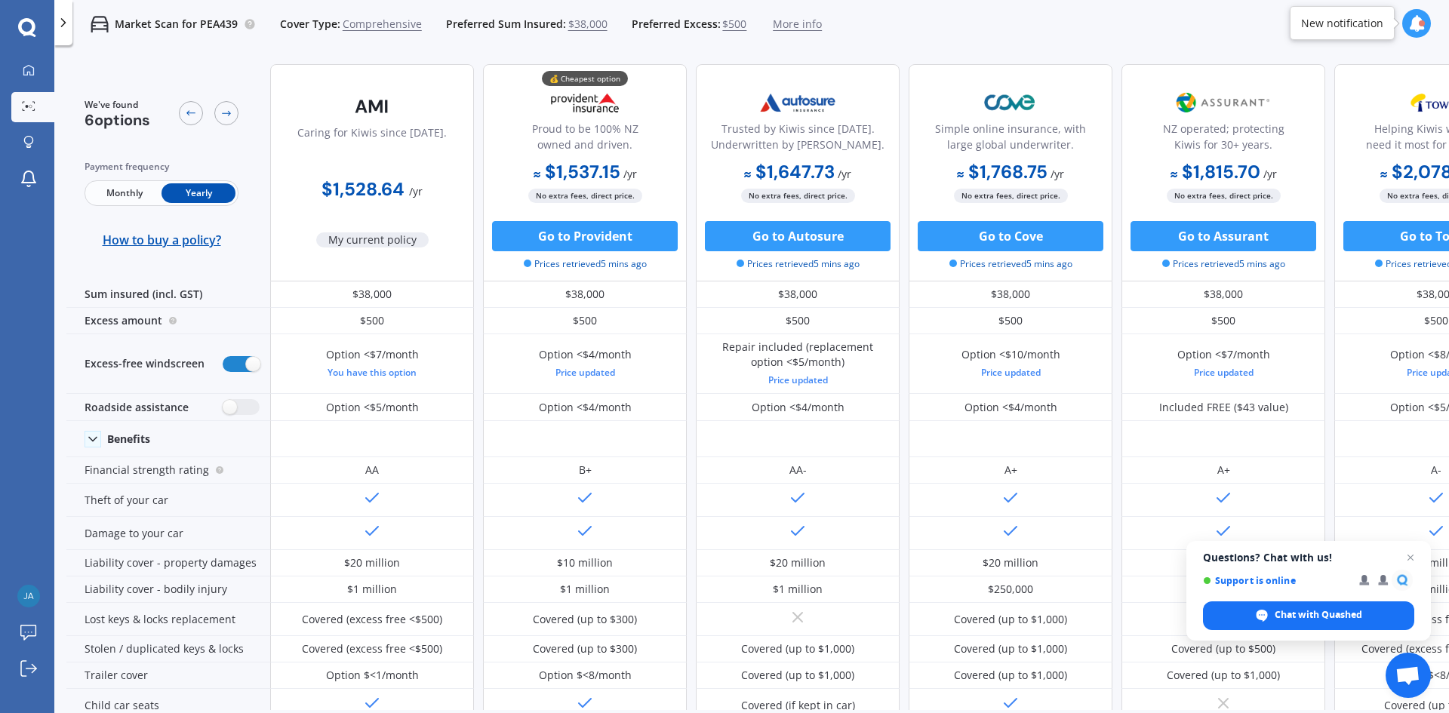
click at [331, 158] on div "Caring for Kiwis since [DATE]." at bounding box center [371, 144] width 149 height 38
click at [353, 183] on b "$1,528.64" at bounding box center [362, 188] width 83 height 23
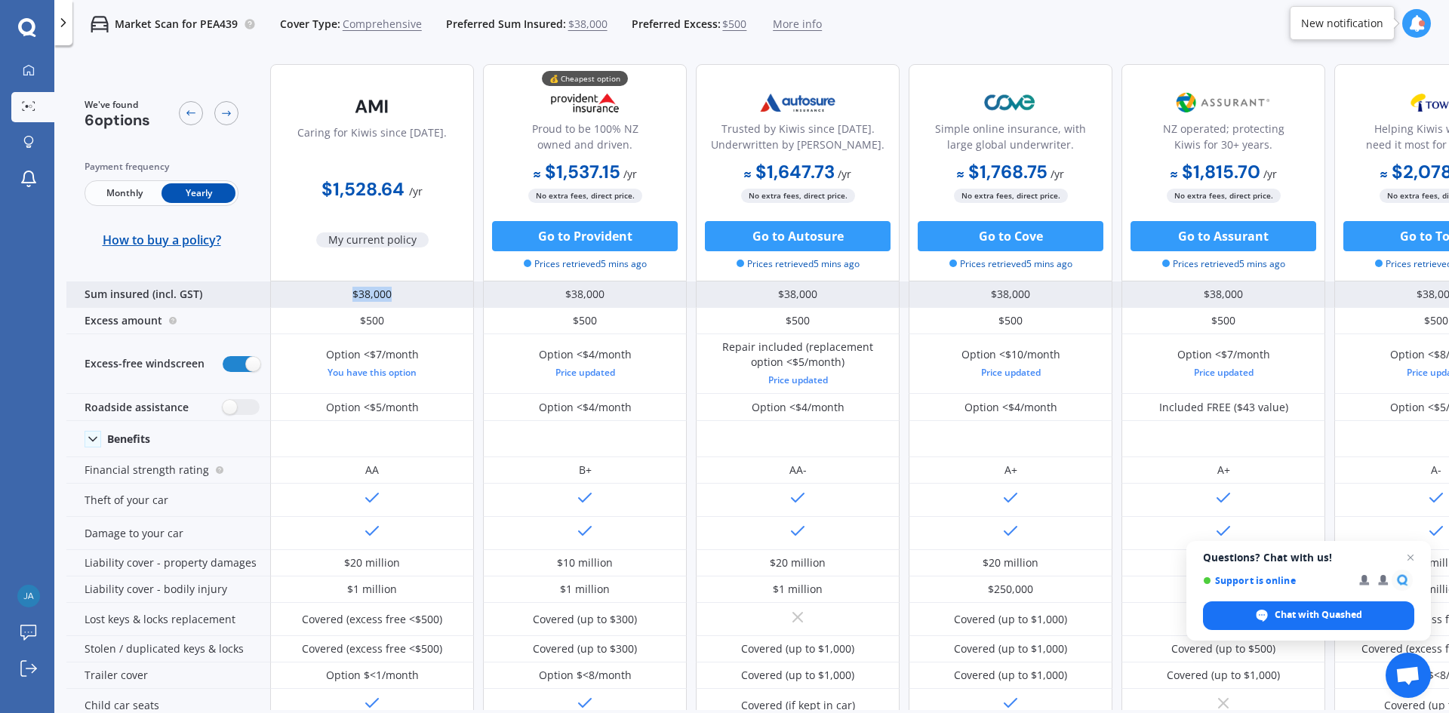
drag, startPoint x: 348, startPoint y: 295, endPoint x: 399, endPoint y: 303, distance: 52.0
click at [399, 303] on div "$38,000" at bounding box center [372, 294] width 204 height 26
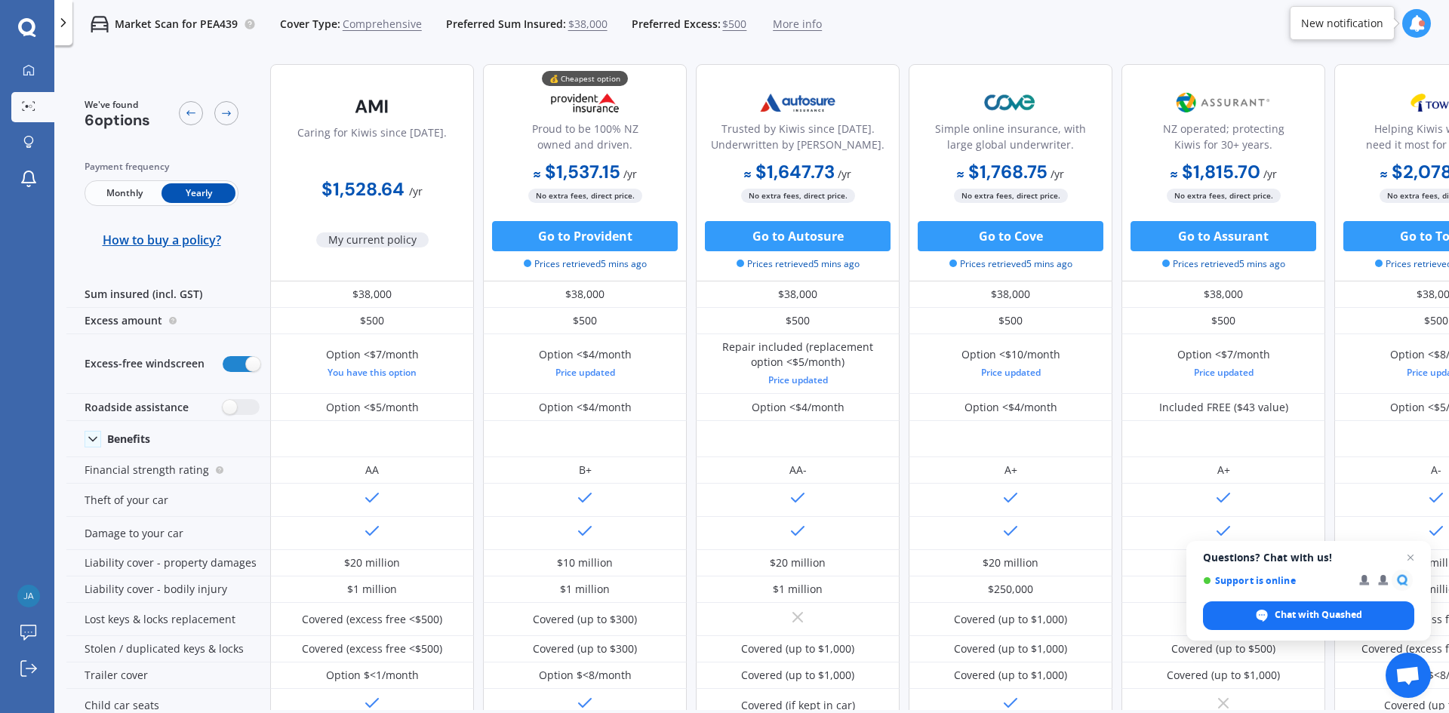
click at [134, 185] on span "Monthly" at bounding box center [125, 193] width 74 height 20
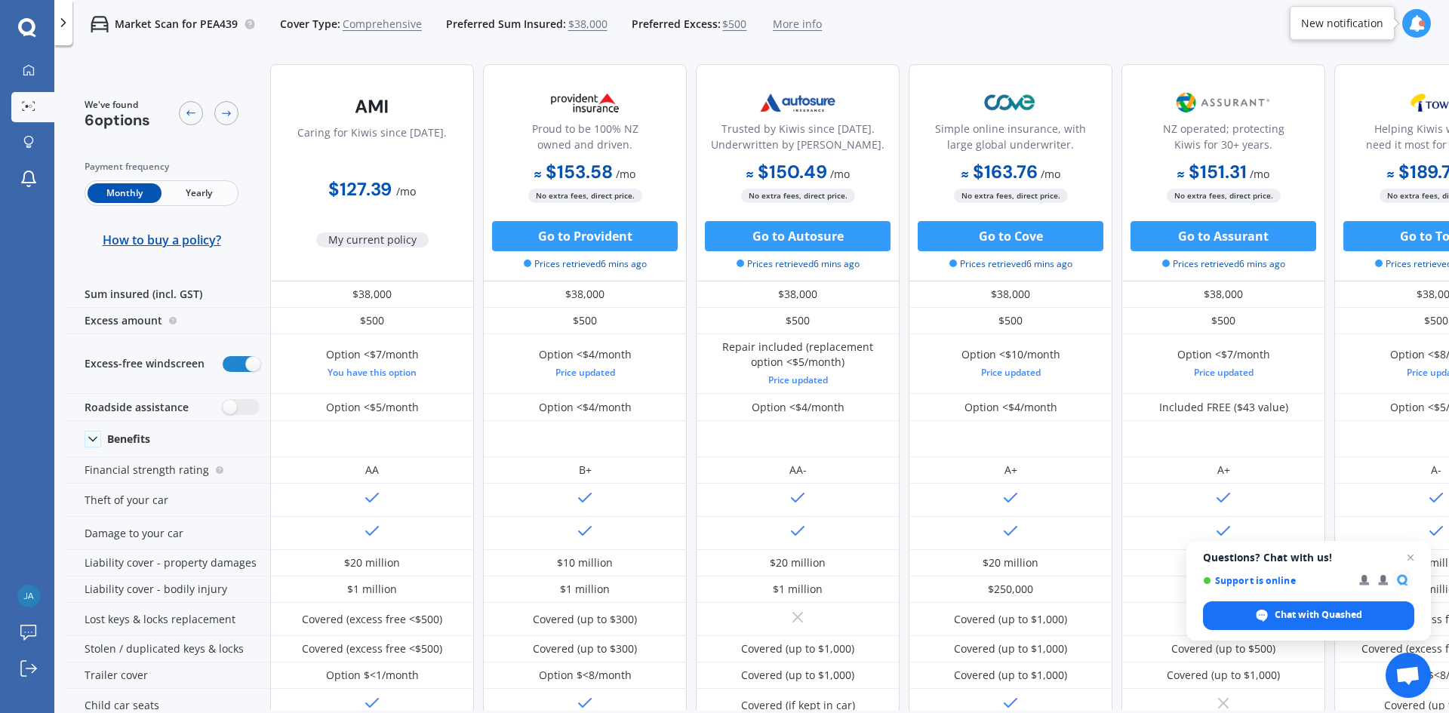
click at [201, 192] on span "Yearly" at bounding box center [198, 193] width 74 height 20
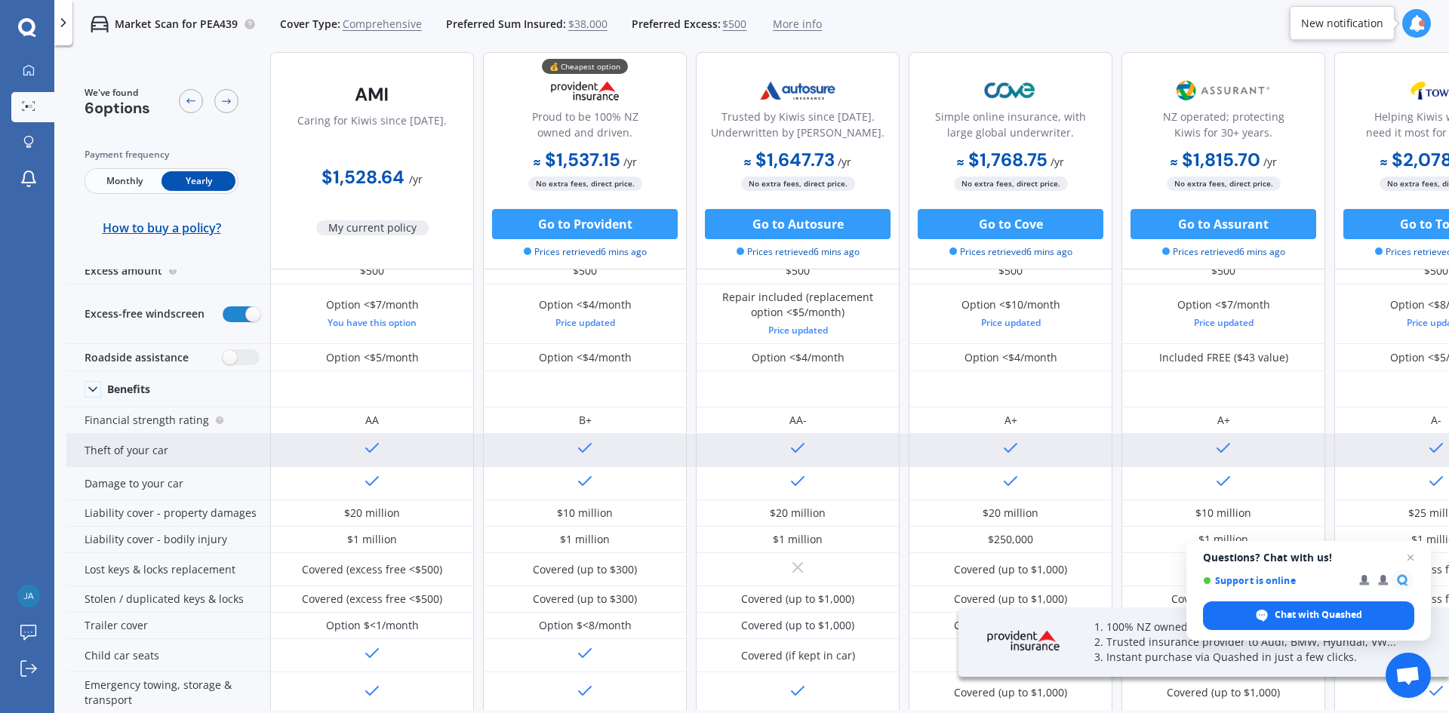
scroll to position [75, 0]
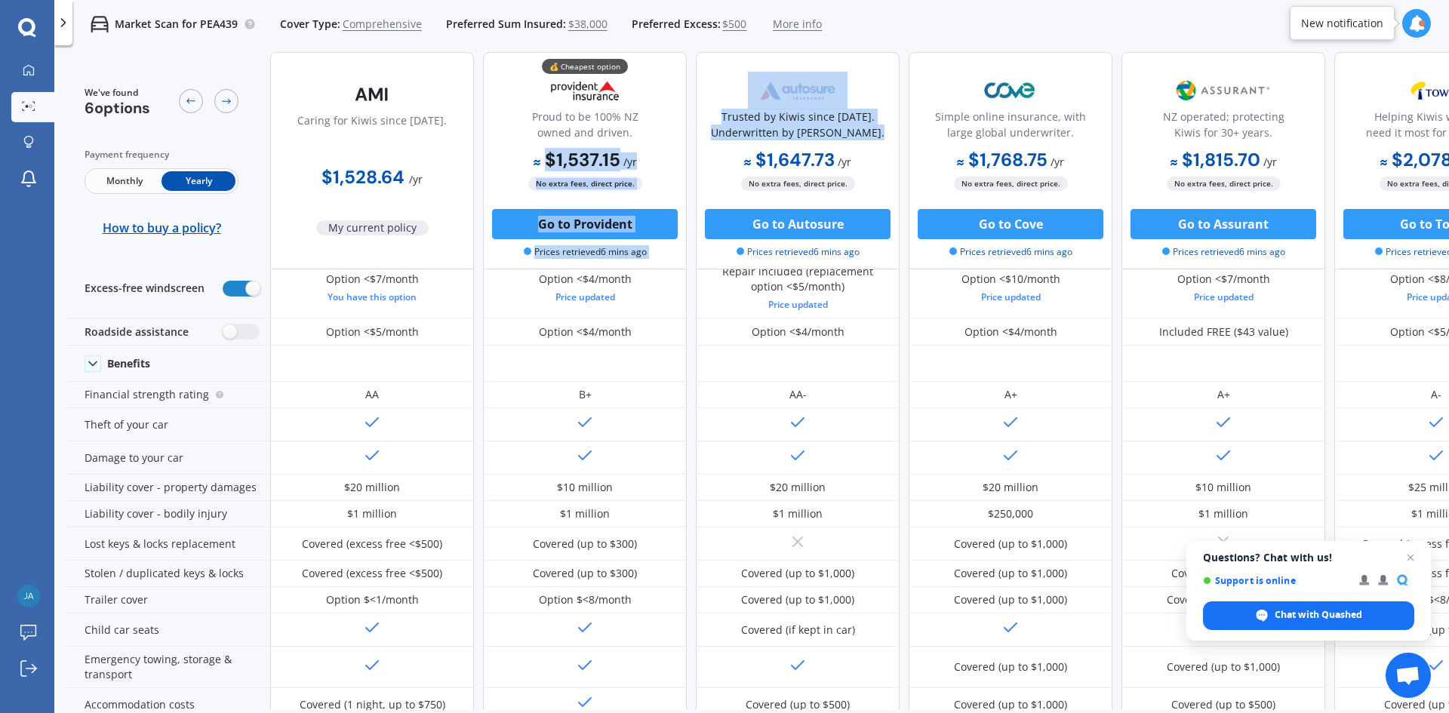
drag, startPoint x: 546, startPoint y: 161, endPoint x: 722, endPoint y: 161, distance: 175.8
click at [719, 161] on div "Caring for Kiwis since [DATE]. $1,528.64 / yr My current policy 💰 Cheapest opti…" at bounding box center [904, 160] width 1268 height 217
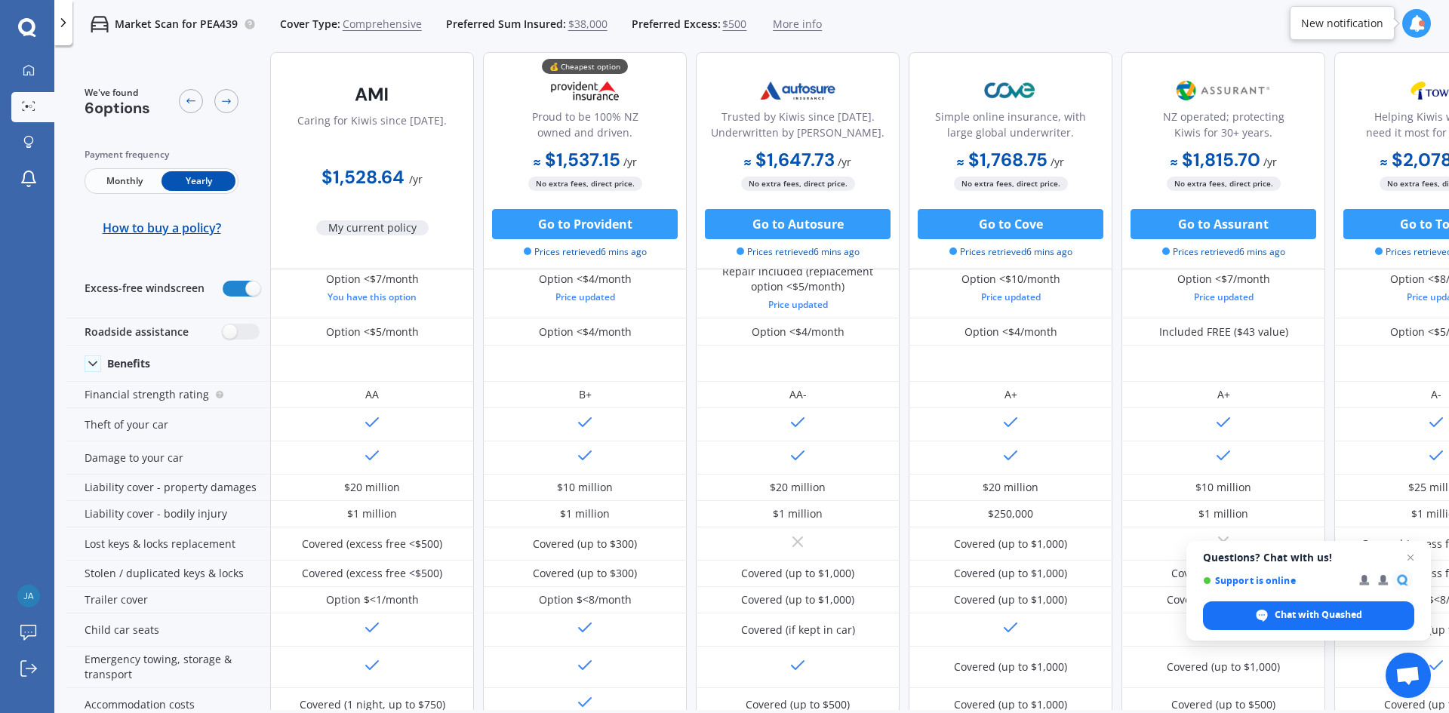
click at [873, 161] on div "$1,647.73 / yr $1,647.73 / yr $150.49 / mo" at bounding box center [798, 160] width 204 height 29
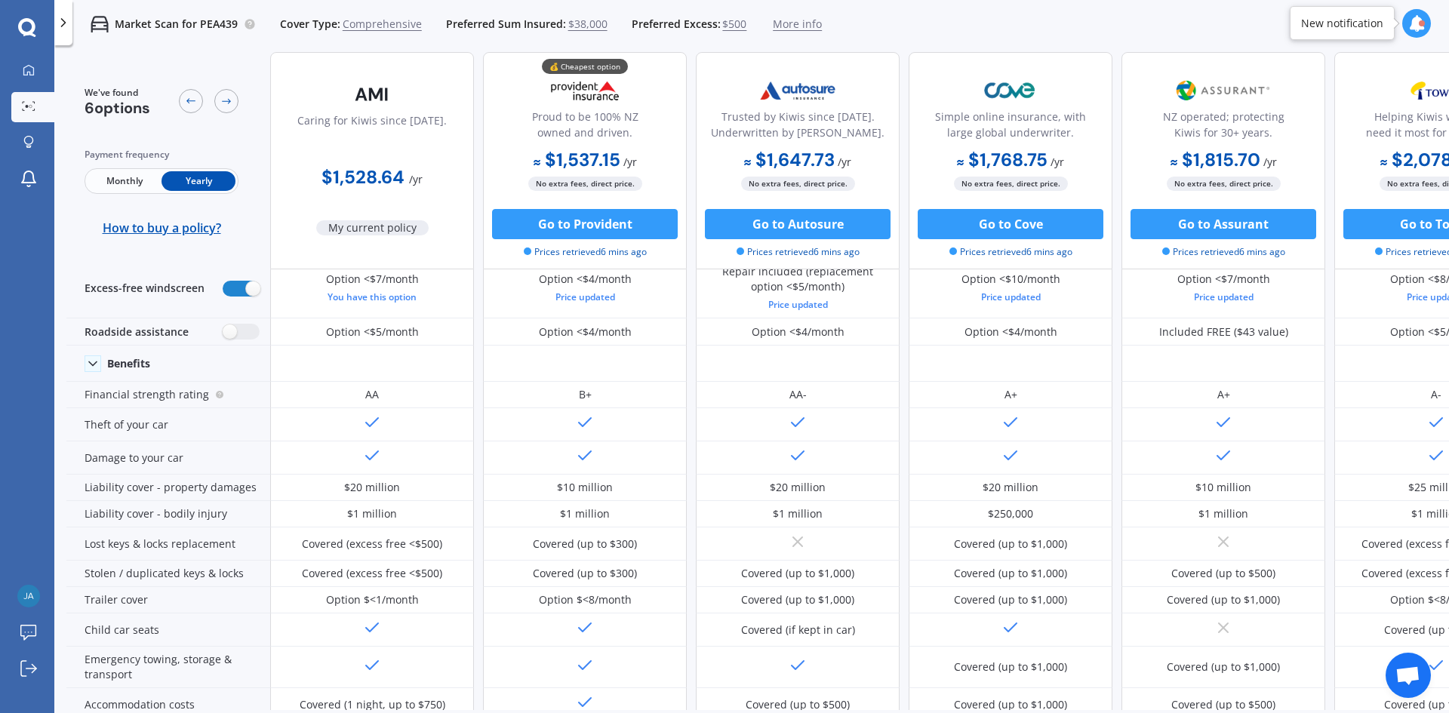
click at [140, 177] on span "Monthly" at bounding box center [125, 181] width 74 height 20
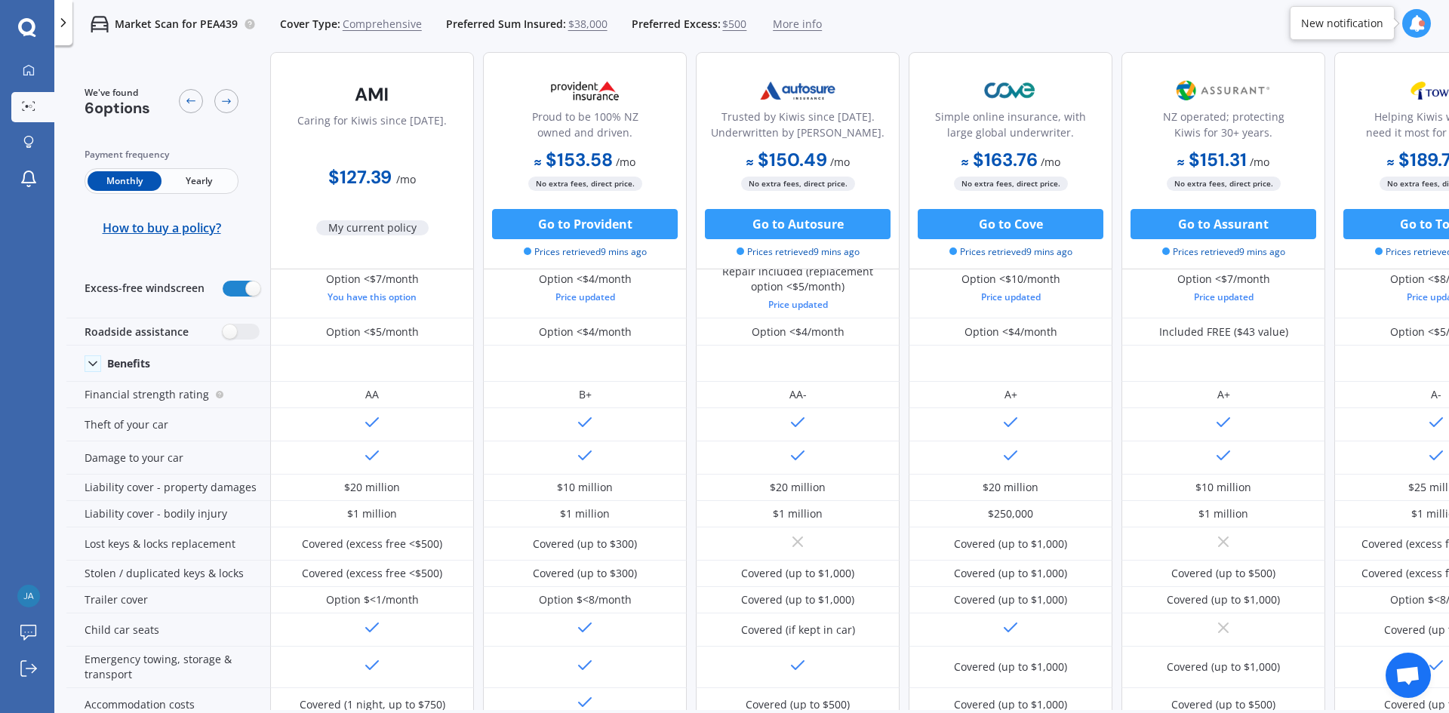
click at [187, 179] on span "Yearly" at bounding box center [198, 181] width 74 height 20
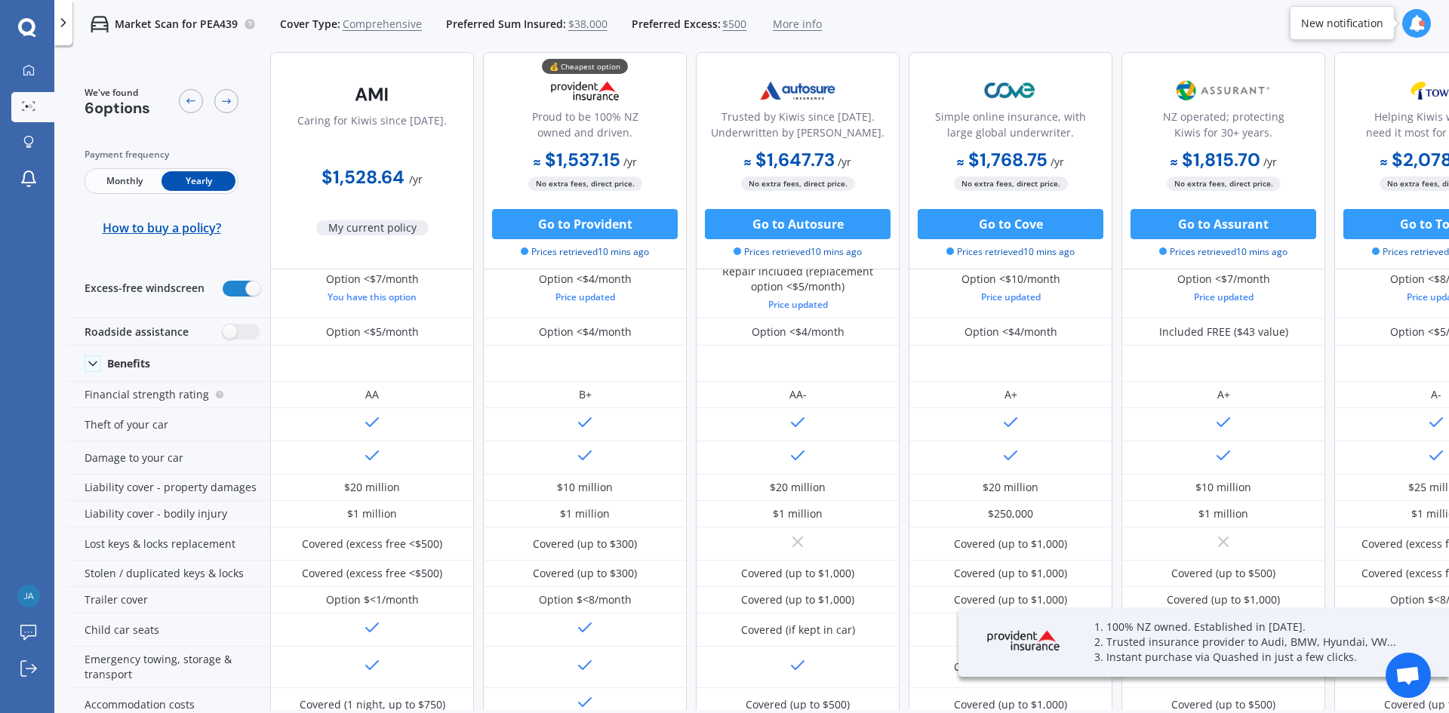
click at [122, 190] on span "Monthly" at bounding box center [125, 181] width 74 height 20
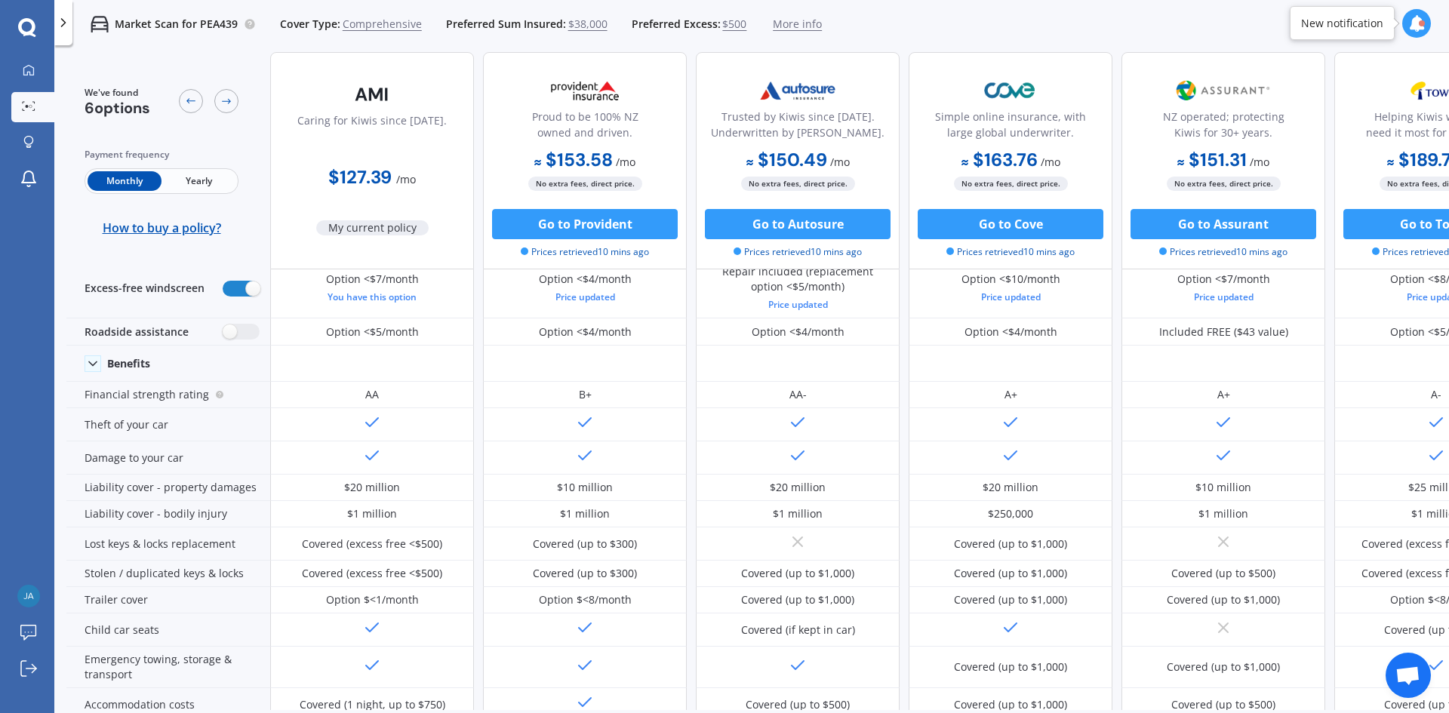
click at [189, 196] on div "Payment frequency Monthly Yearly How to buy a policy?" at bounding box center [162, 191] width 154 height 88
click at [195, 186] on span "Yearly" at bounding box center [198, 181] width 74 height 20
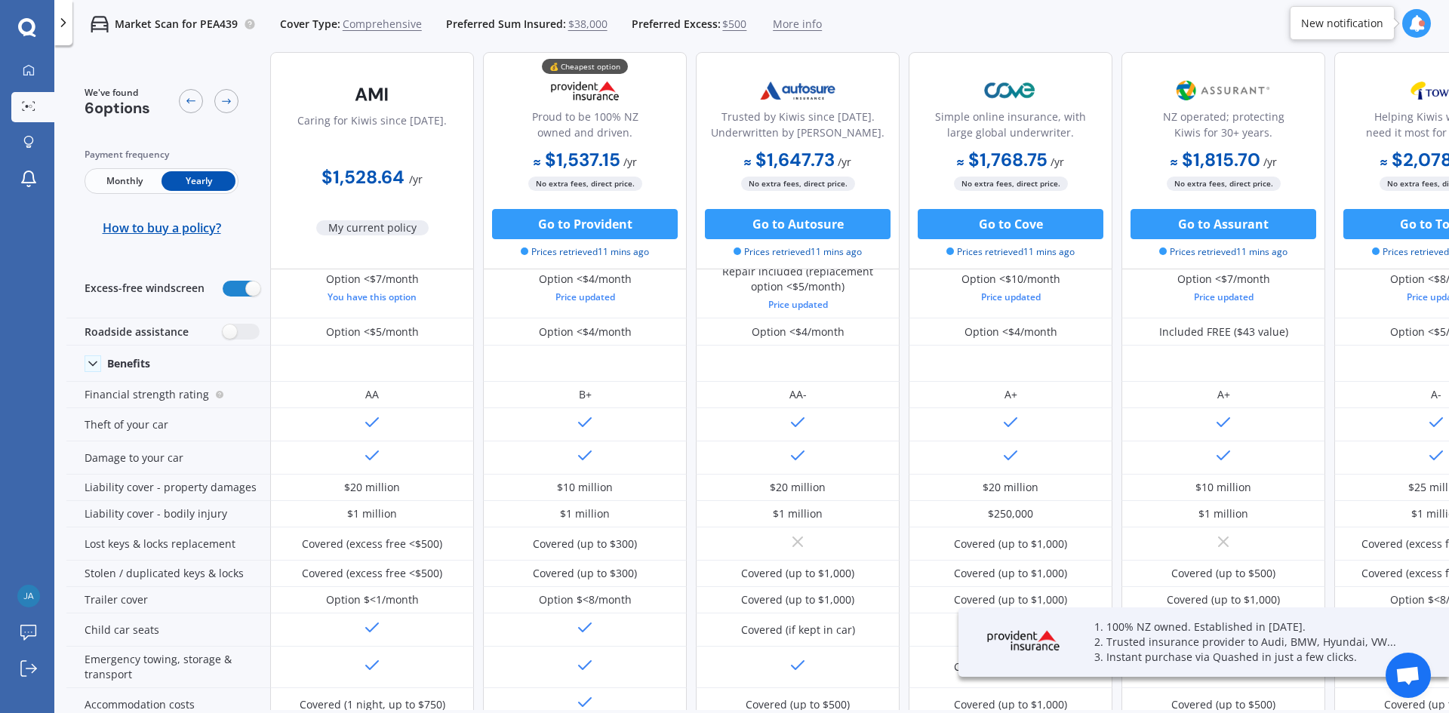
click at [110, 189] on span "Monthly" at bounding box center [125, 181] width 74 height 20
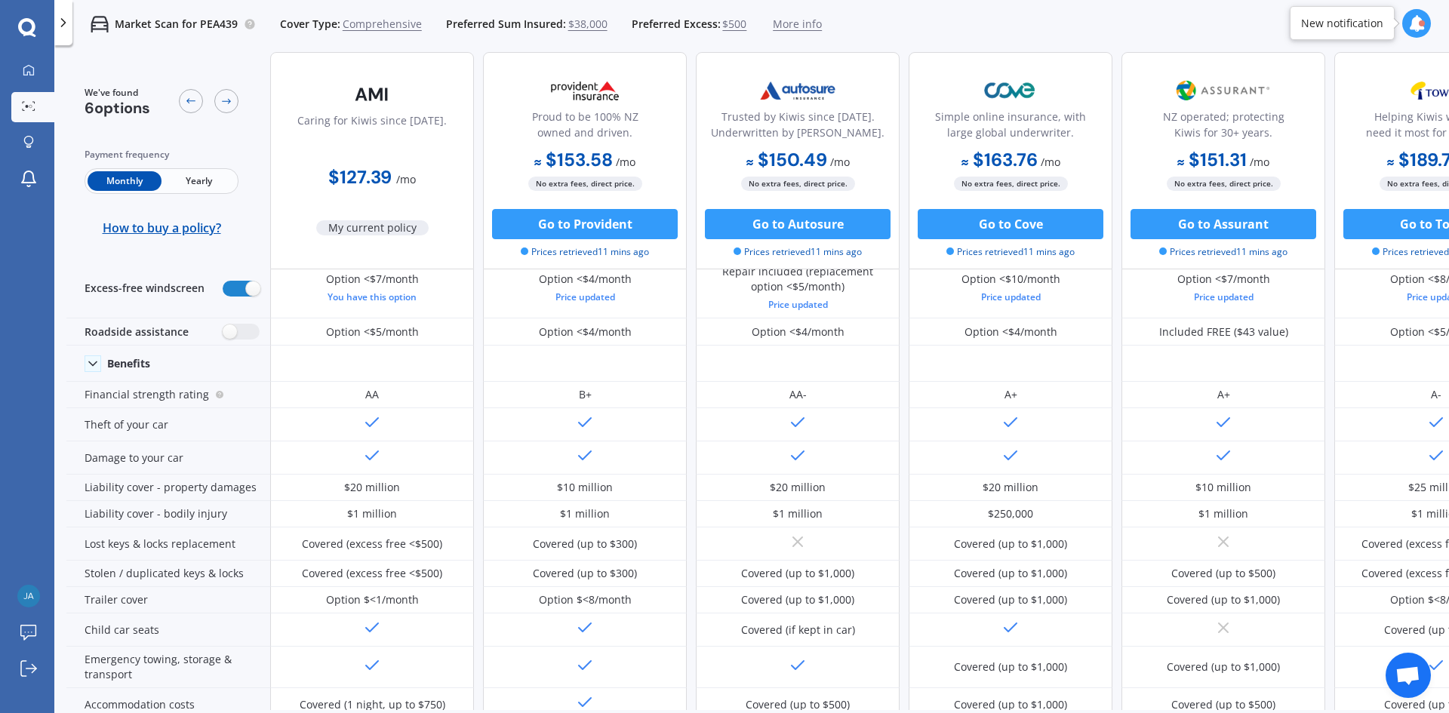
click at [187, 189] on span "Yearly" at bounding box center [198, 181] width 74 height 20
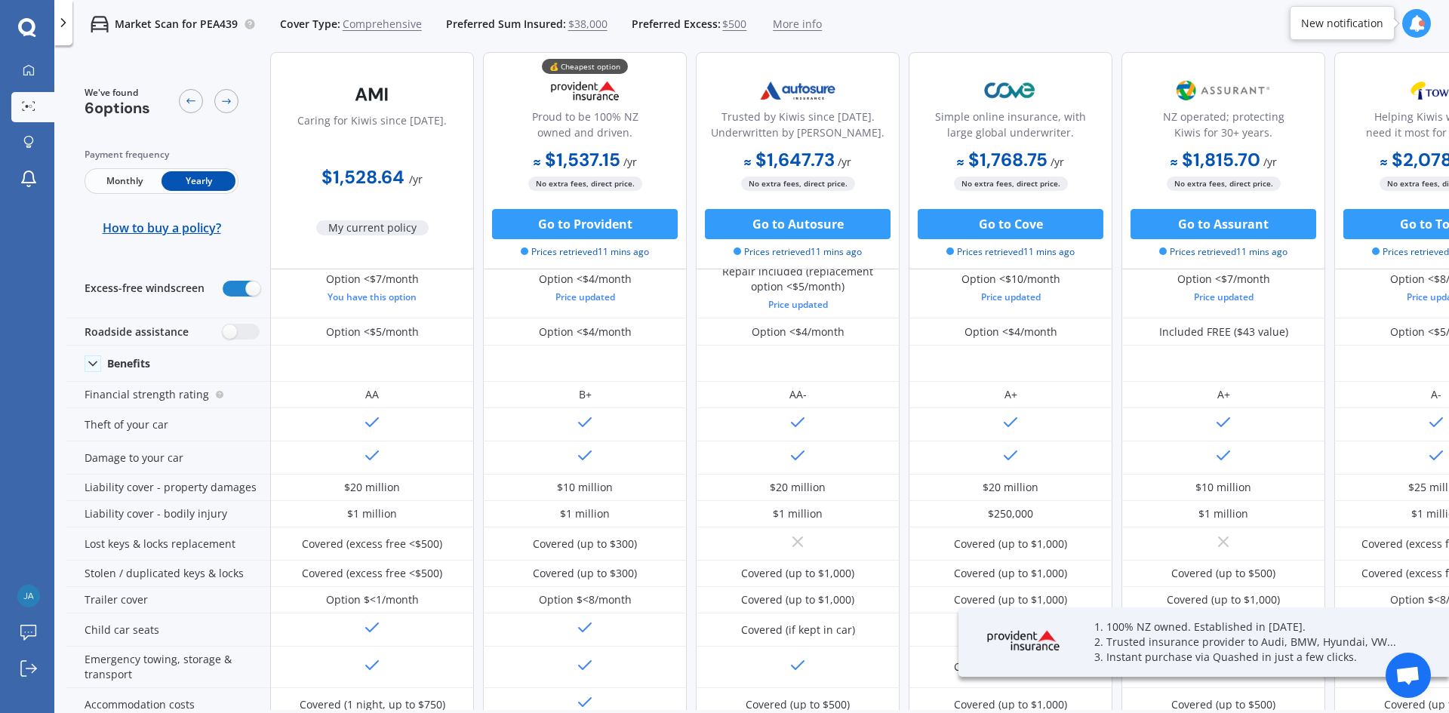
click at [146, 182] on span "Monthly" at bounding box center [125, 181] width 74 height 20
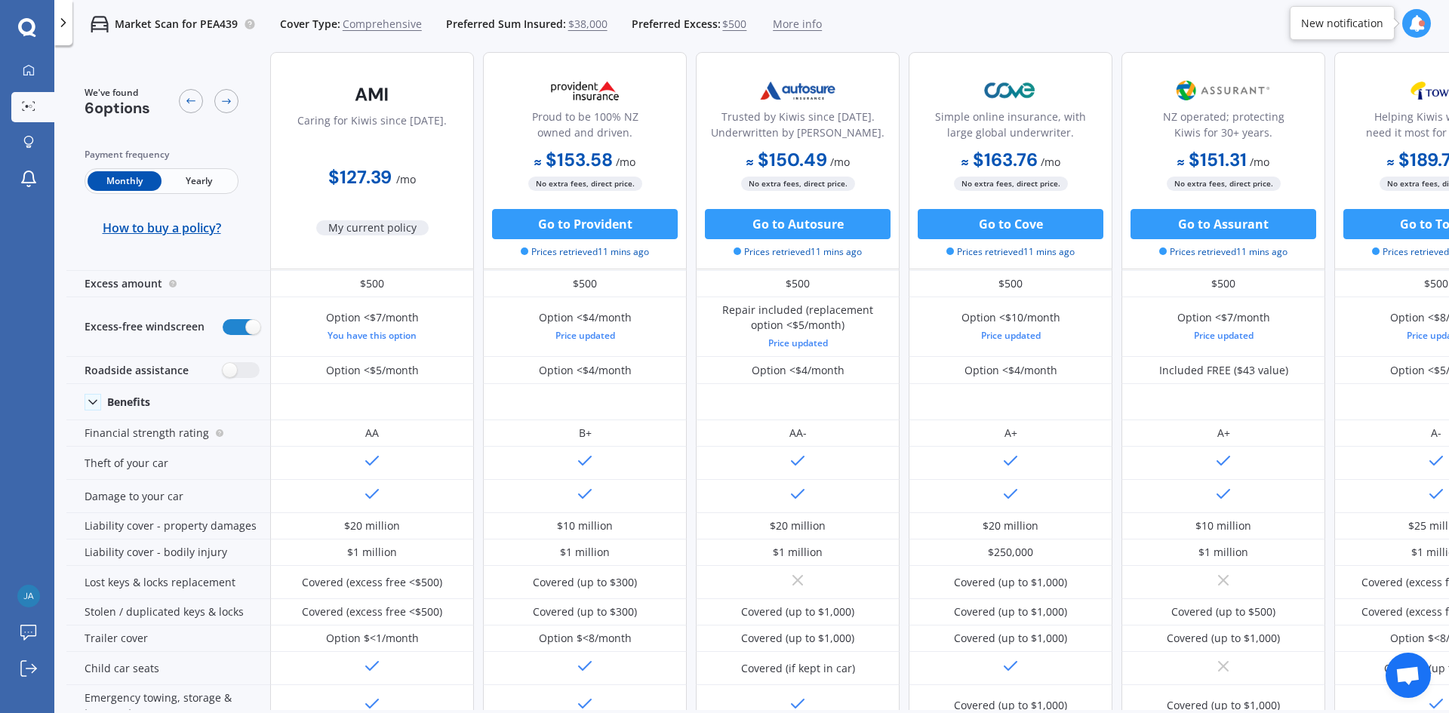
scroll to position [0, 0]
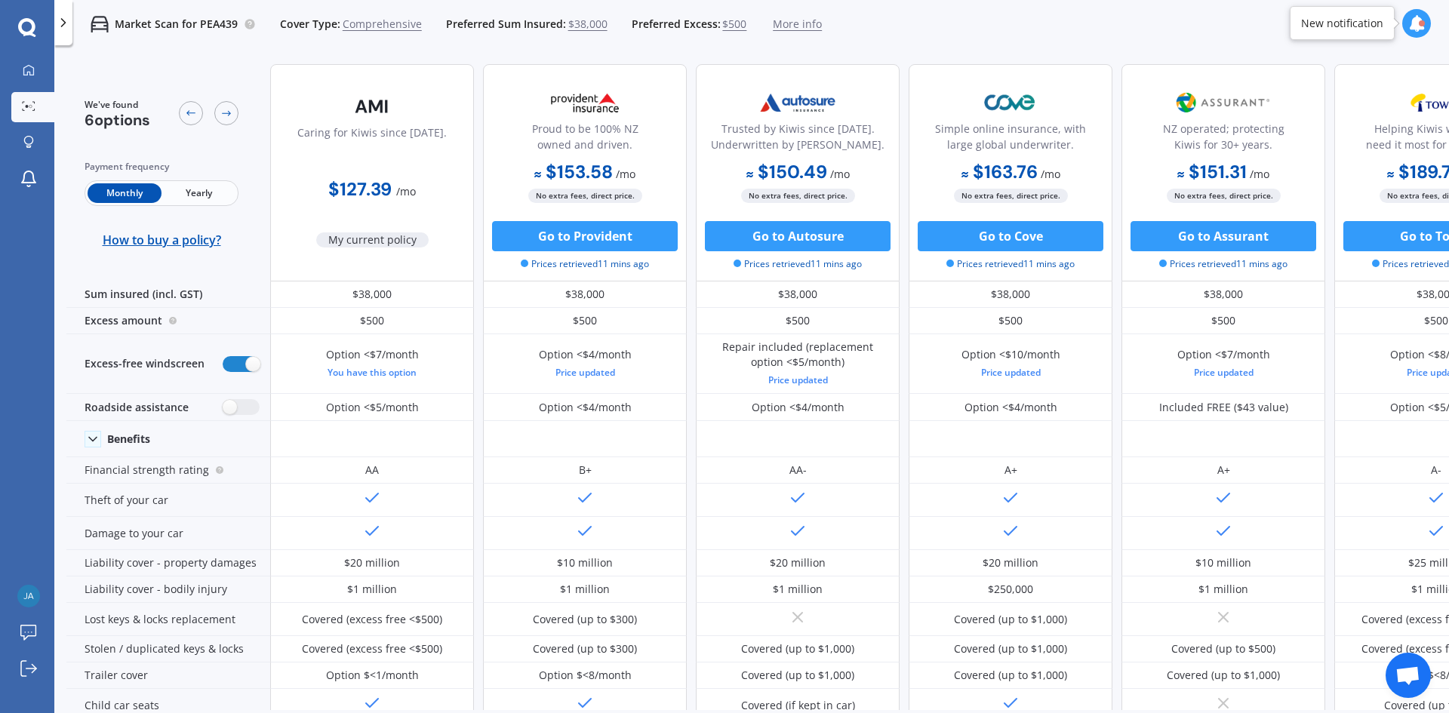
click at [17, 26] on div at bounding box center [27, 28] width 54 height 20
click at [23, 32] on icon at bounding box center [26, 26] width 17 height 17
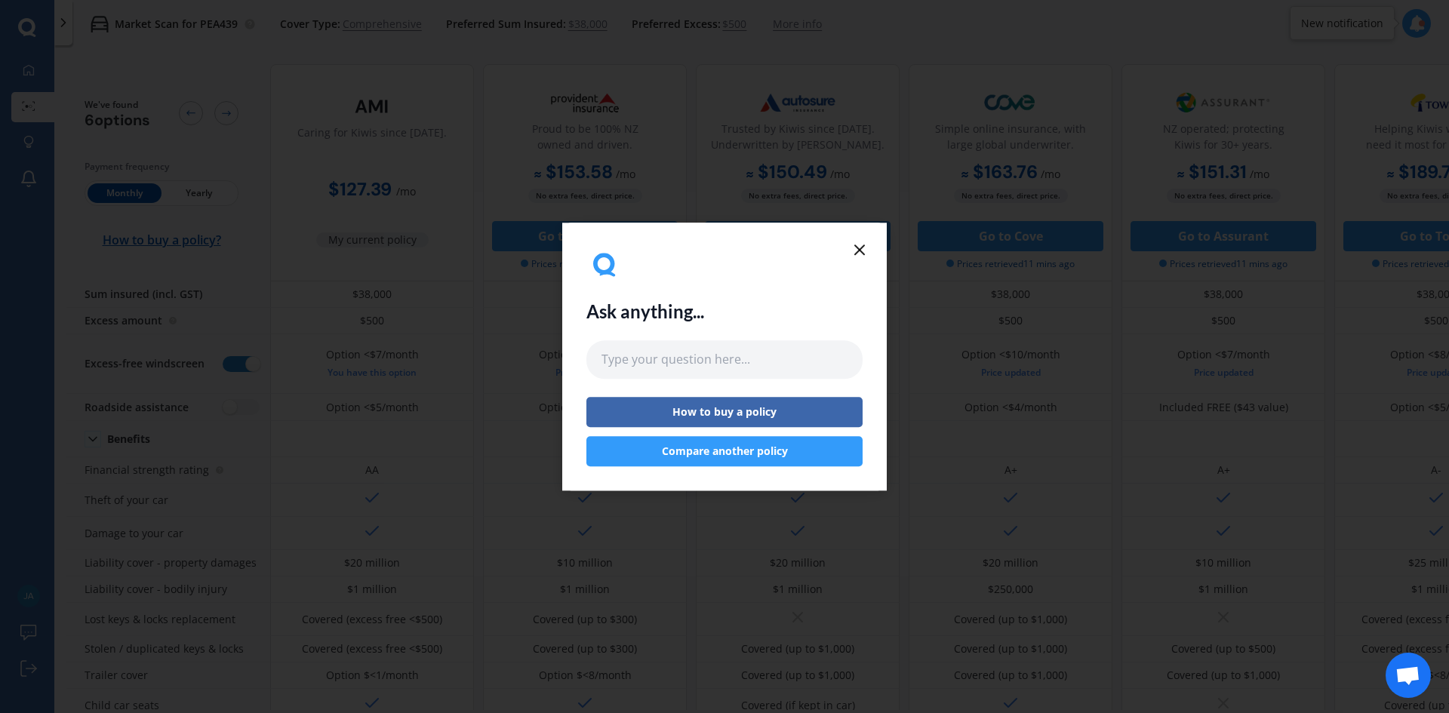
click at [871, 247] on div "Ask anything... How to buy a policy Compare another policy" at bounding box center [724, 357] width 324 height 268
click at [859, 248] on line at bounding box center [859, 249] width 9 height 9
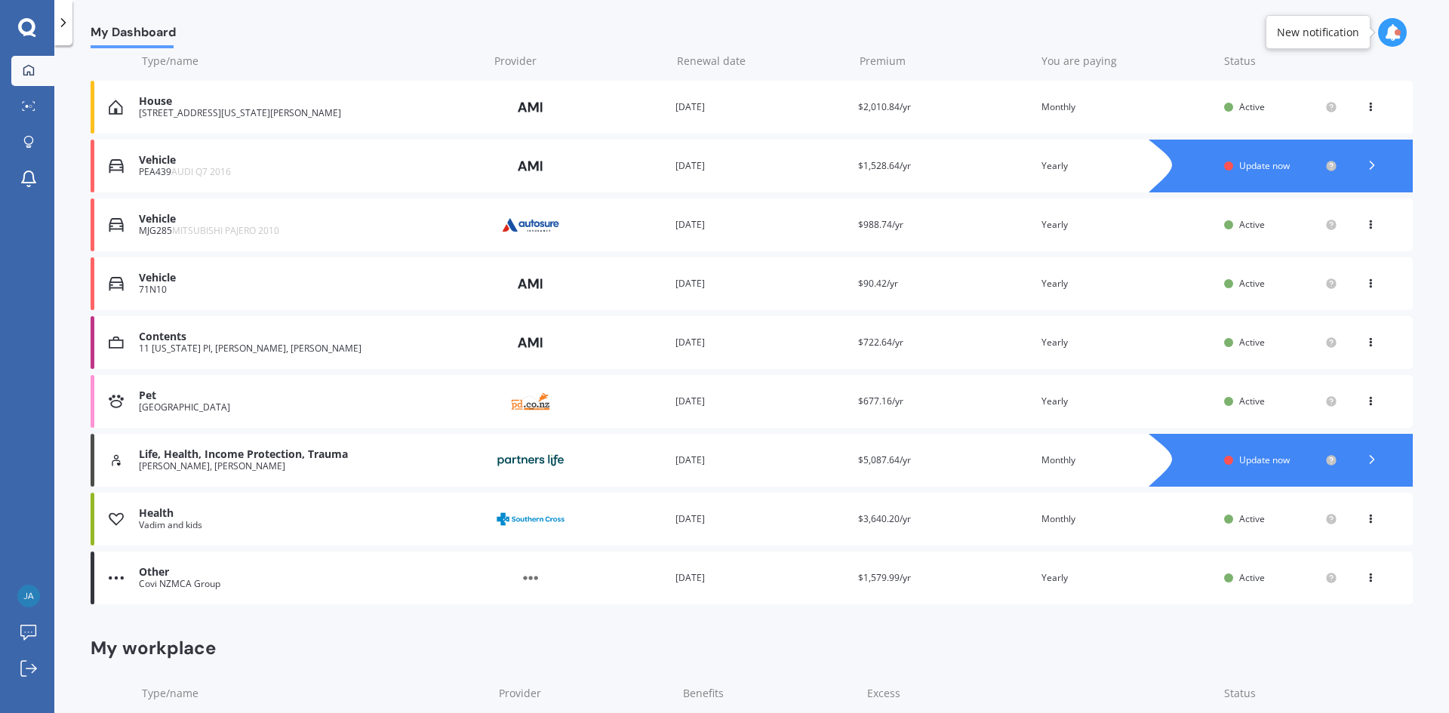
scroll to position [151, 0]
